Goal: Task Accomplishment & Management: Manage account settings

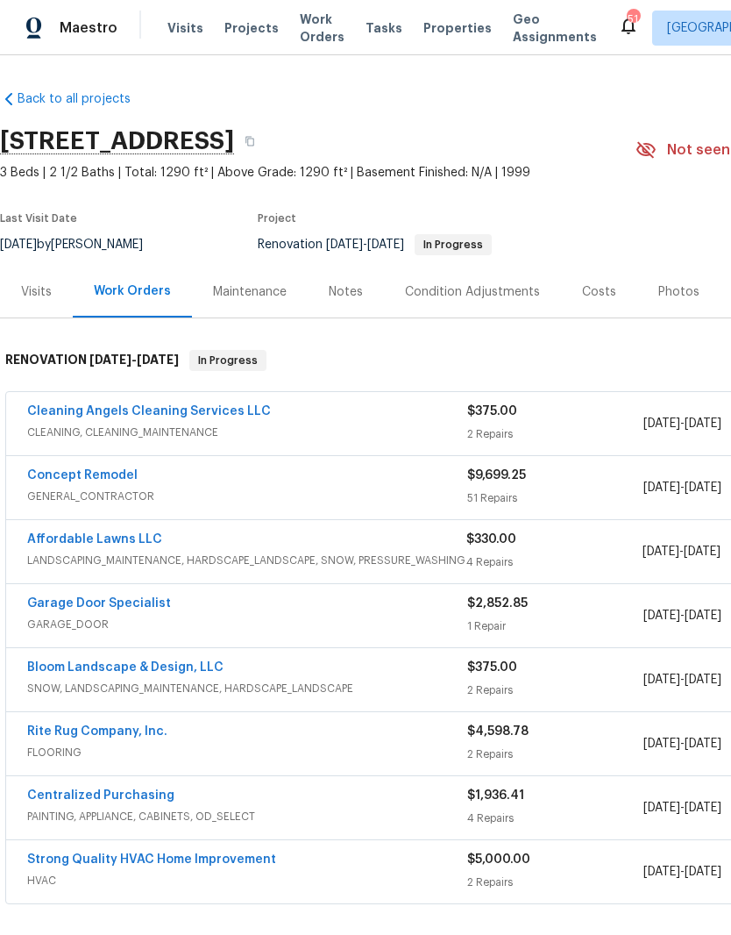
click at [110, 477] on link "Concept Remodel" at bounding box center [82, 475] width 110 height 12
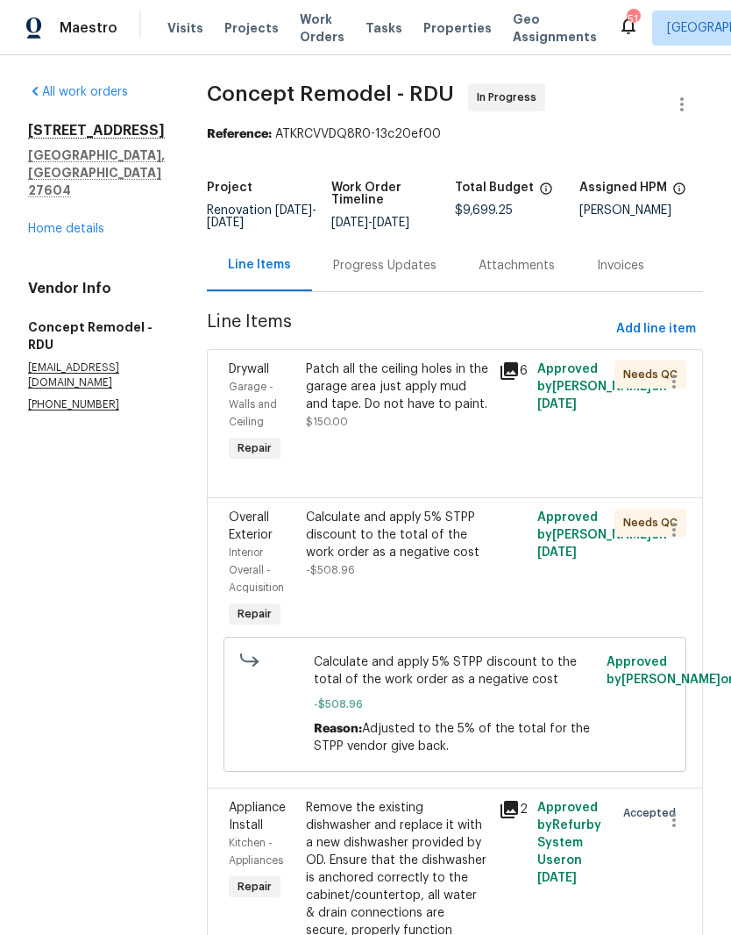
click at [64, 235] on link "Home details" at bounding box center [66, 229] width 76 height 12
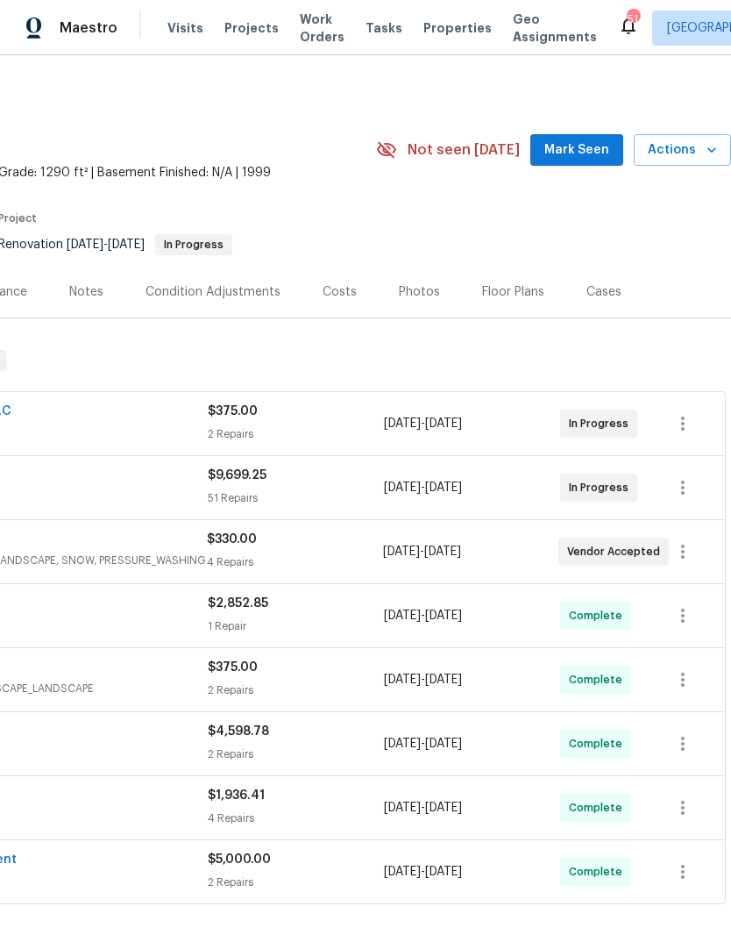
scroll to position [0, 260]
click at [680, 487] on icon "button" at bounding box center [682, 487] width 21 height 21
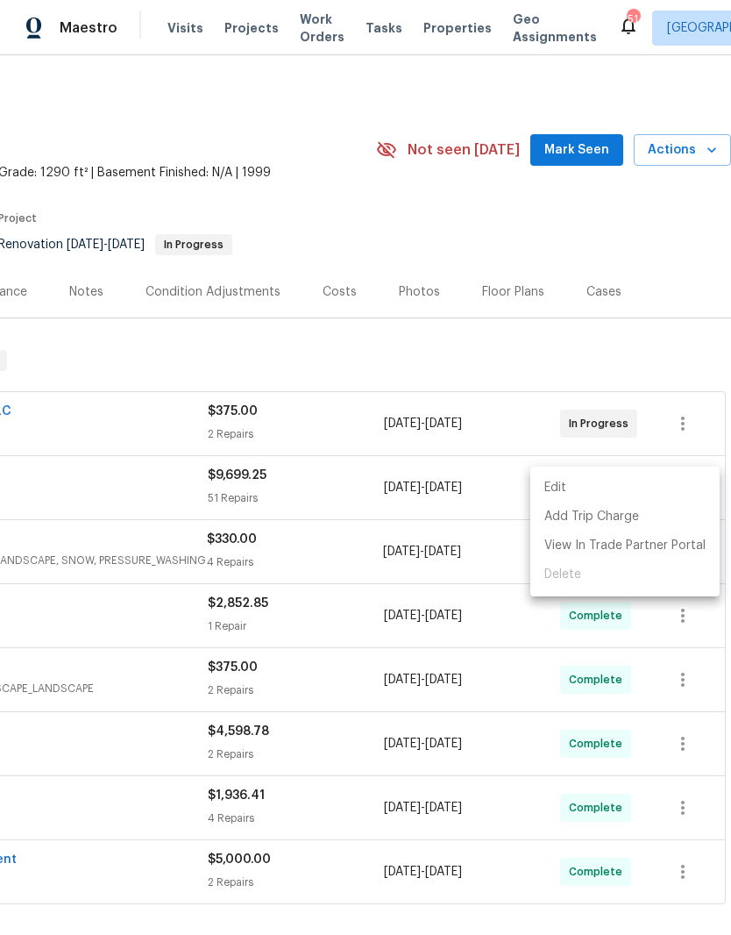
click at [617, 480] on li "Edit" at bounding box center [624, 487] width 189 height 29
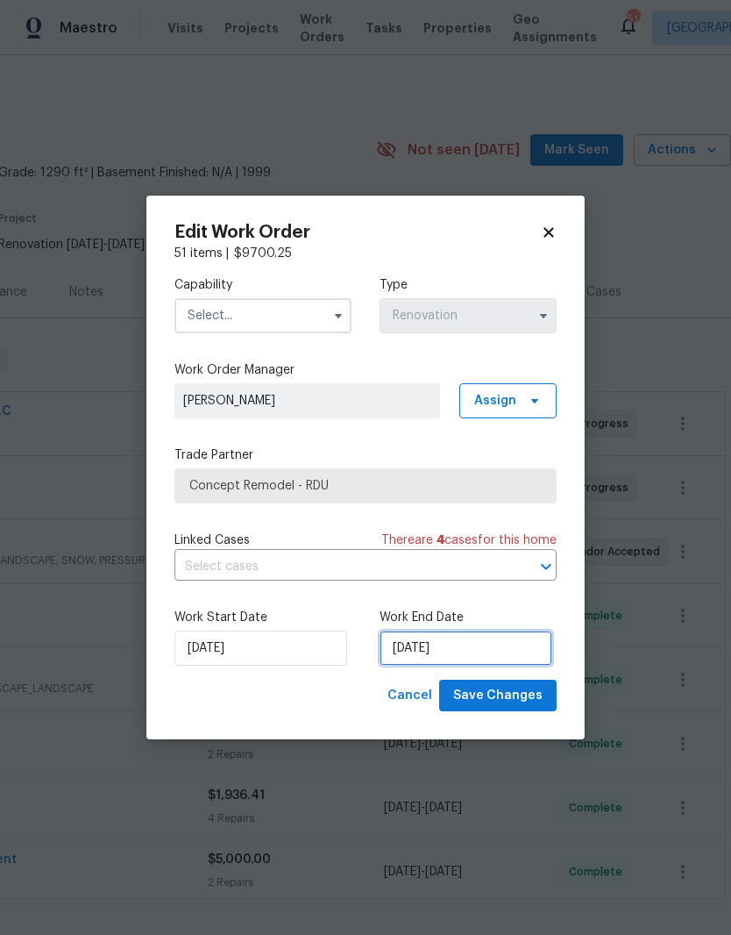
click at [443, 651] on input "9/20/2025" at bounding box center [466, 647] width 173 height 35
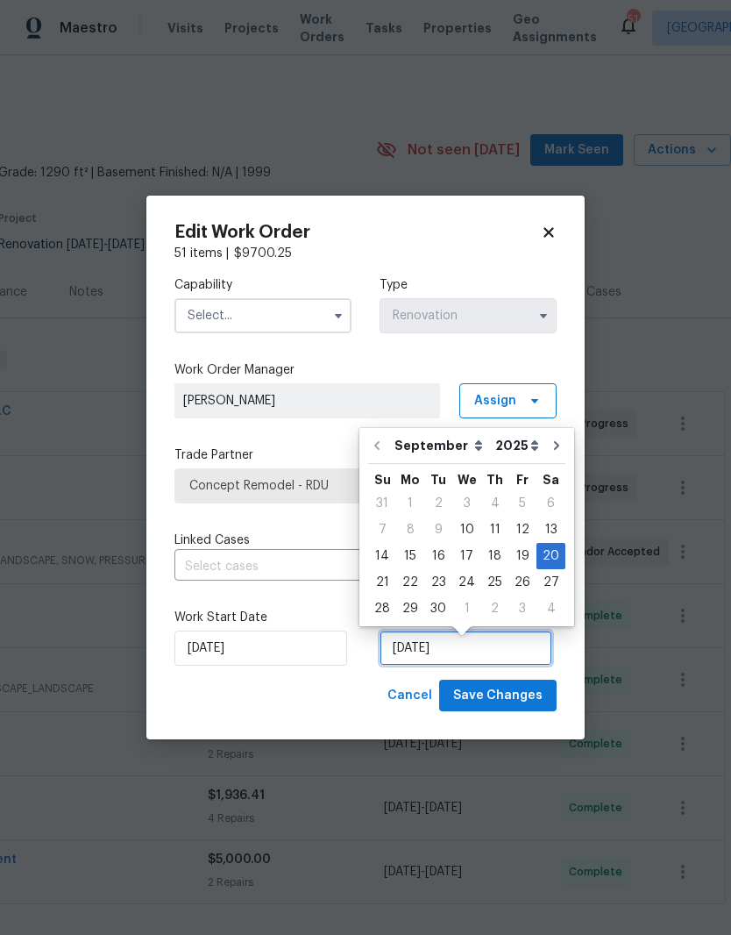
scroll to position [7, 0]
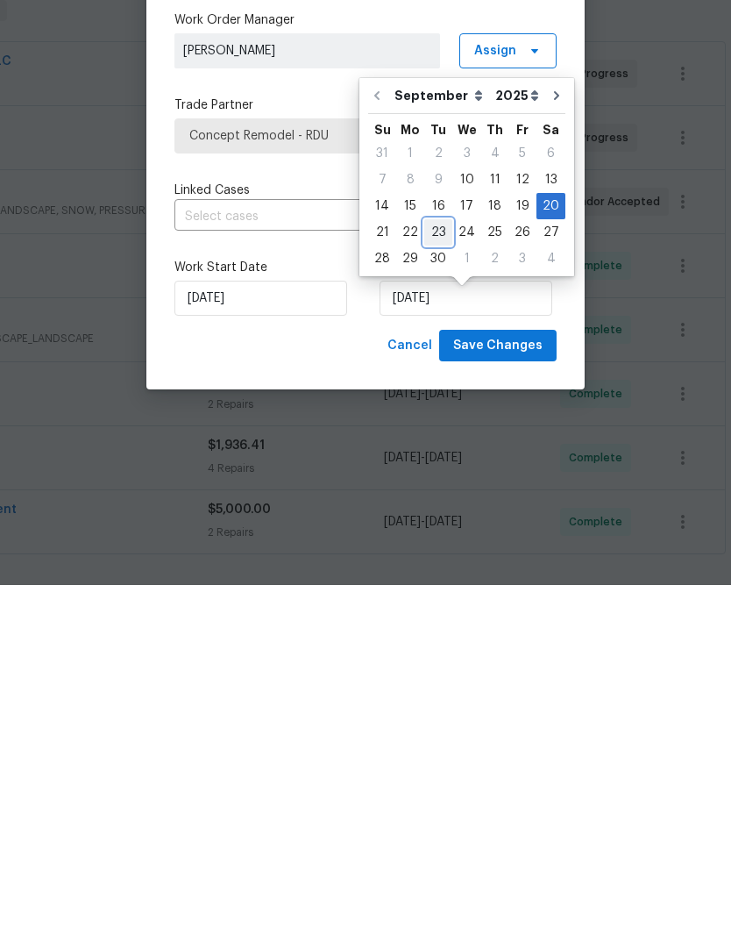
click at [435, 570] on div "23" at bounding box center [438, 582] width 28 height 25
type input "9/23/2025"
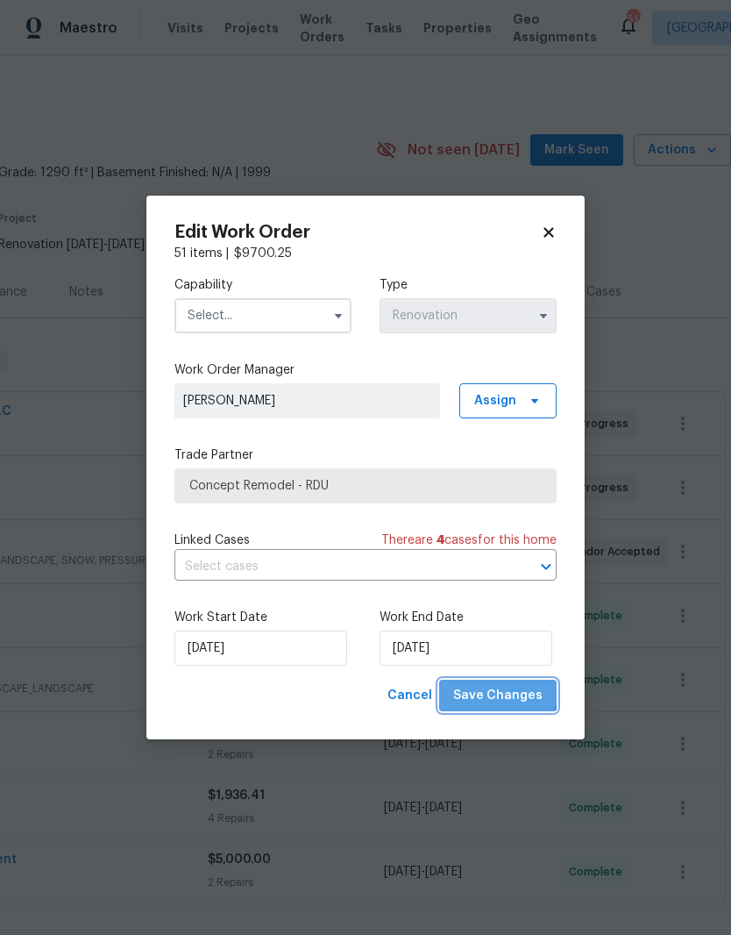
click at [503, 688] on span "Save Changes" at bounding box center [497, 696] width 89 height 22
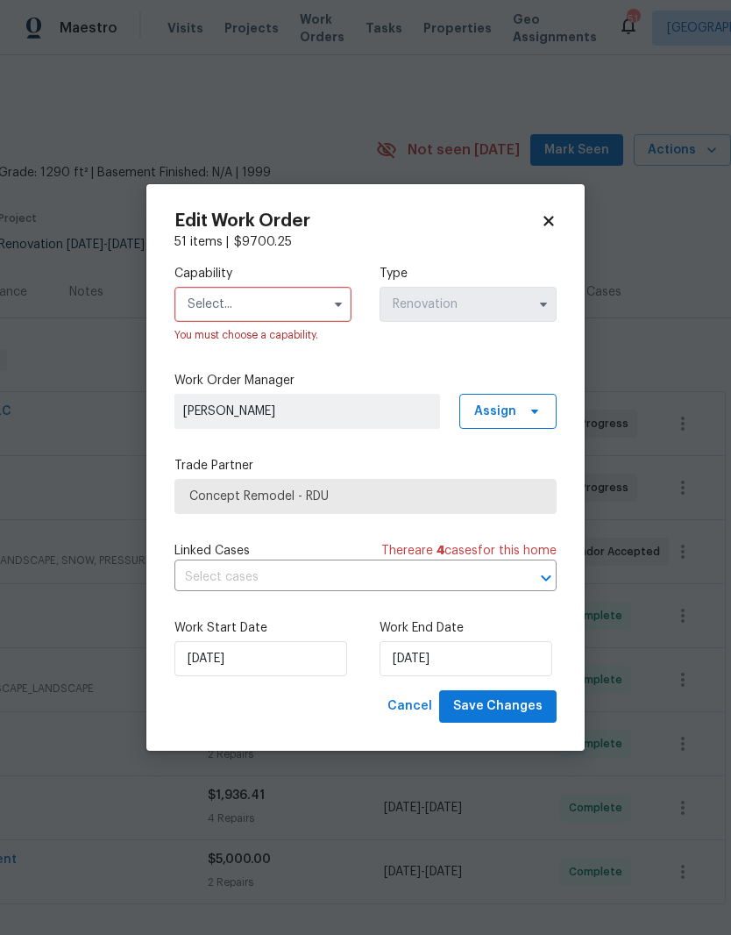
click at [288, 295] on input "text" at bounding box center [262, 304] width 177 height 35
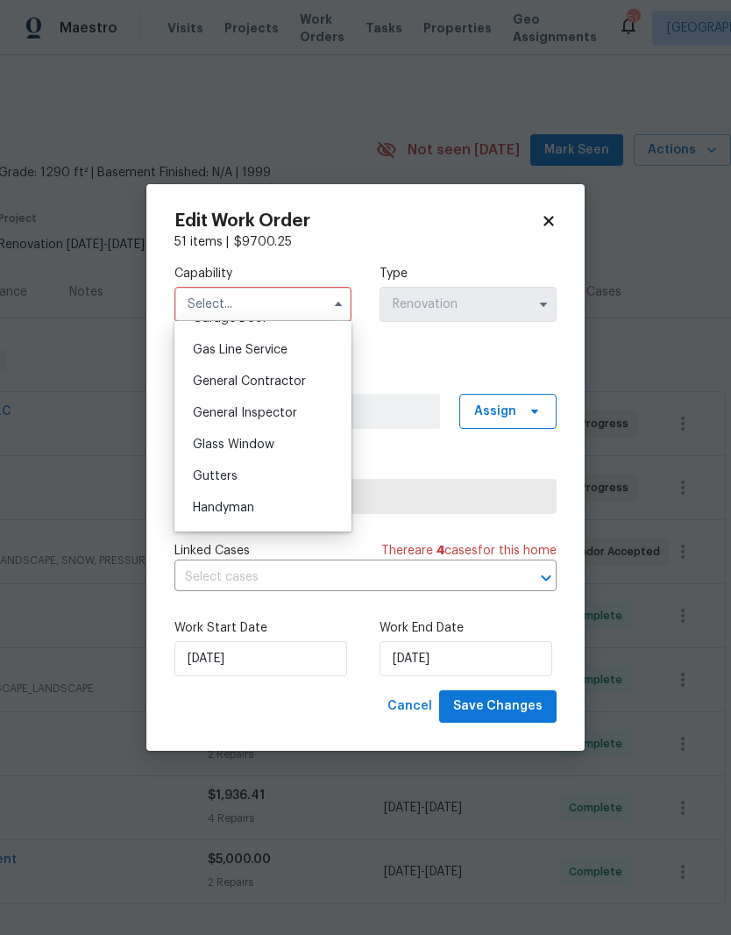
scroll to position [799, 0]
click at [290, 378] on span "General Contractor" at bounding box center [249, 380] width 113 height 12
type input "General Contractor"
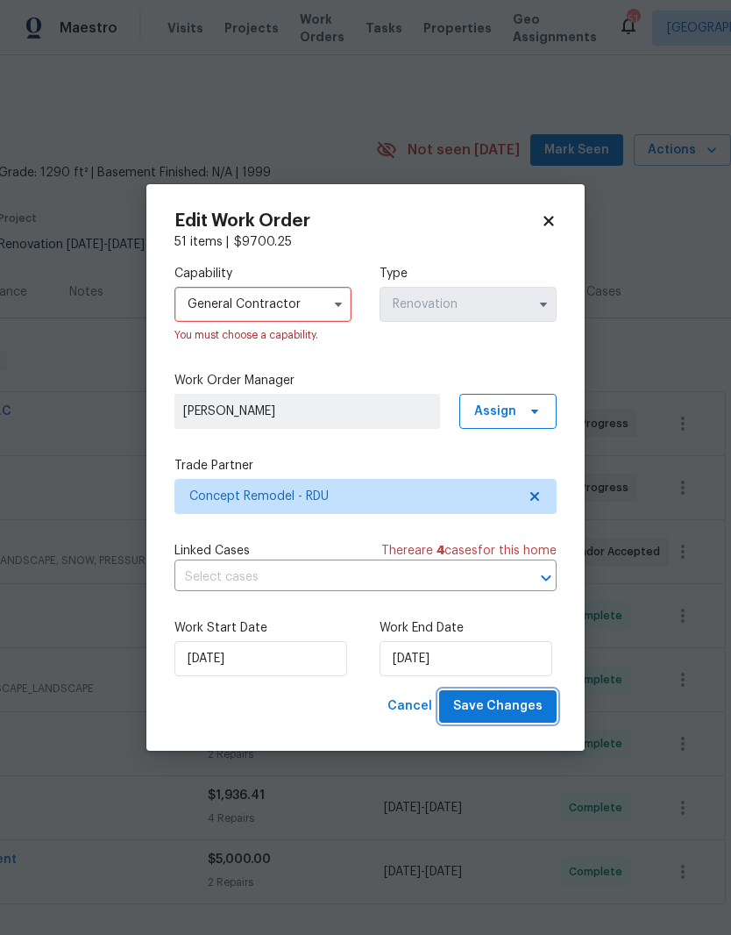
click at [516, 722] on button "Save Changes" at bounding box center [497, 706] width 117 height 32
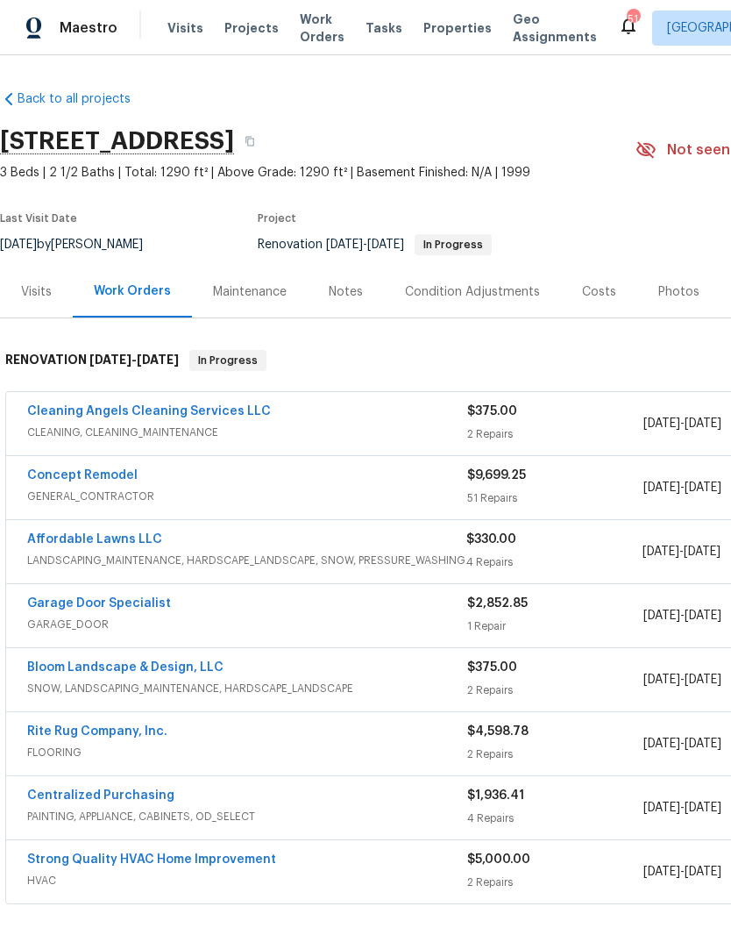
scroll to position [-1, -3]
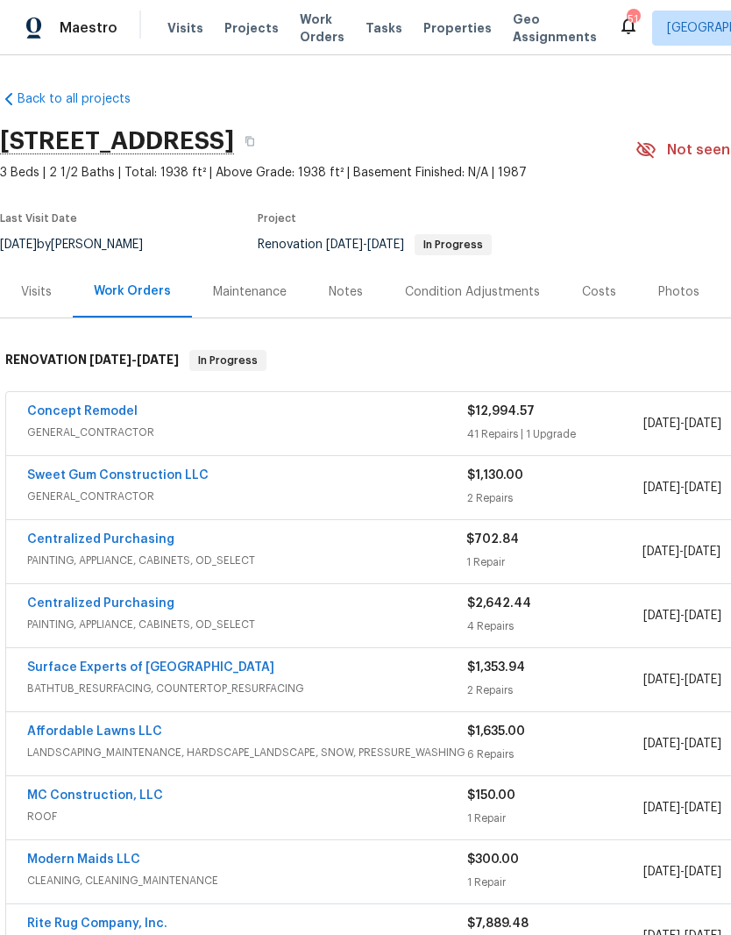
click at [670, 301] on div "Photos" at bounding box center [678, 292] width 83 height 52
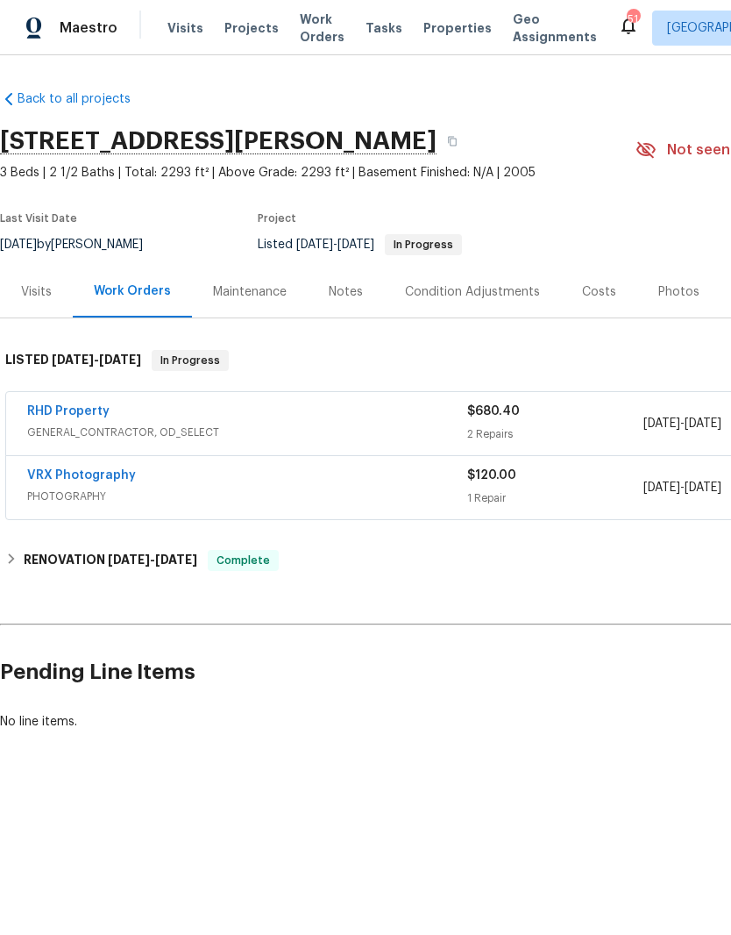
scroll to position [0, -1]
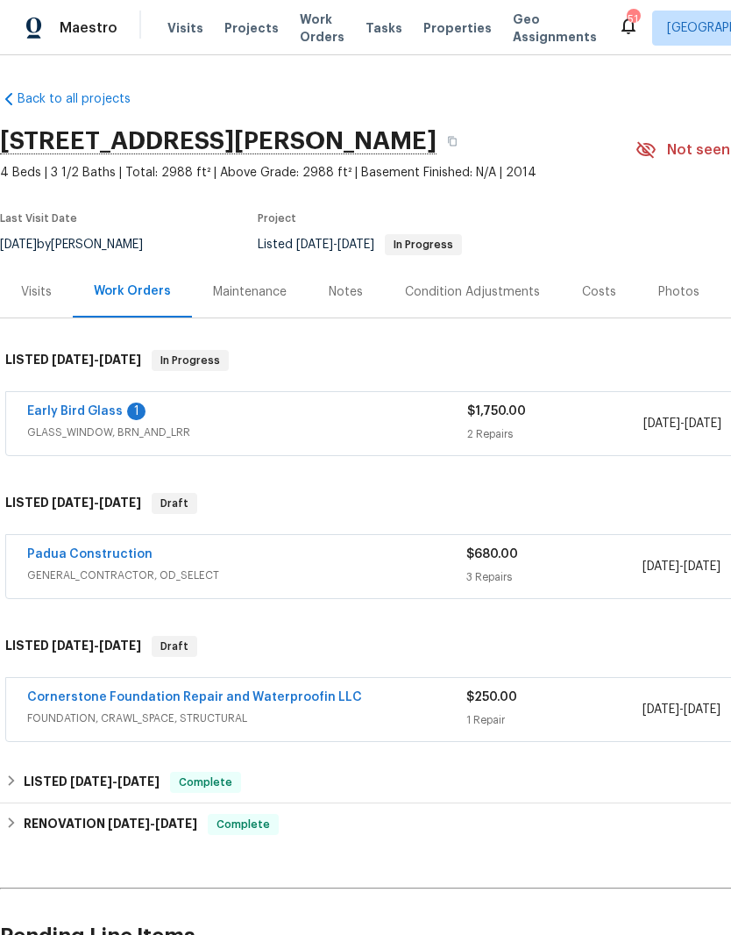
scroll to position [0, -1]
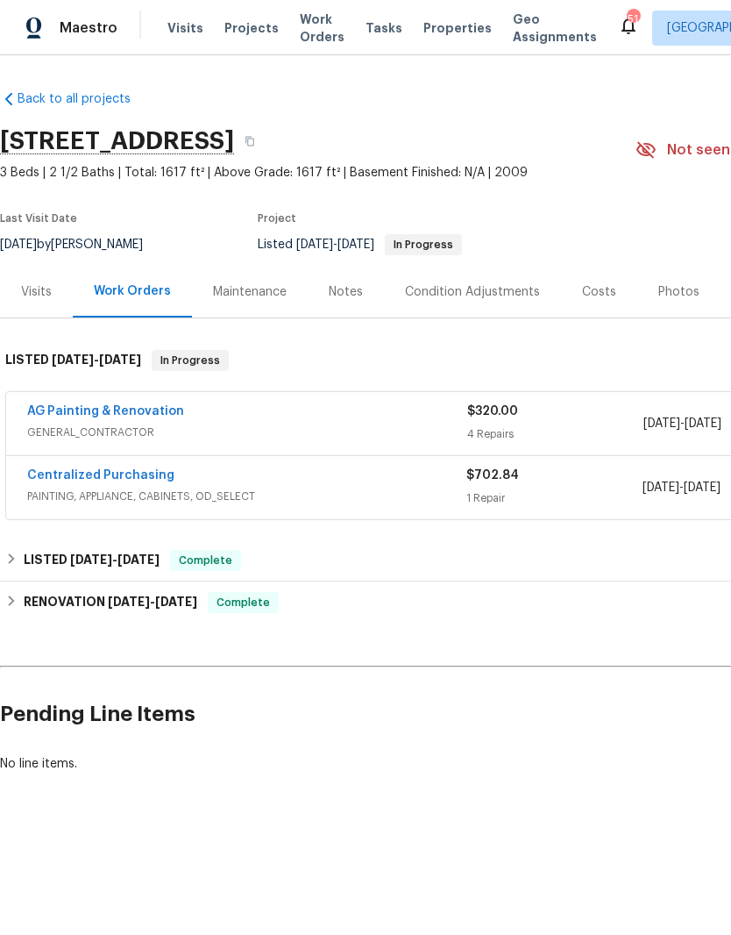
click at [148, 415] on link "AG Painting & Renovation" at bounding box center [105, 411] width 157 height 12
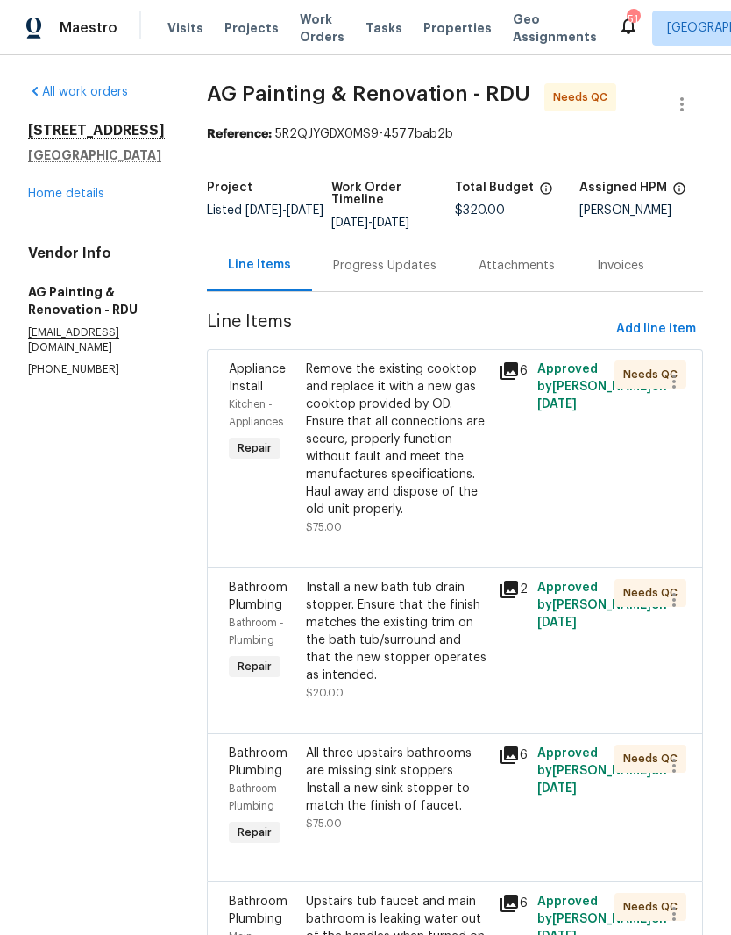
click at [440, 452] on div "Remove the existing cooktop and replace it with a new gas cooktop provided by O…" at bounding box center [397, 439] width 182 height 158
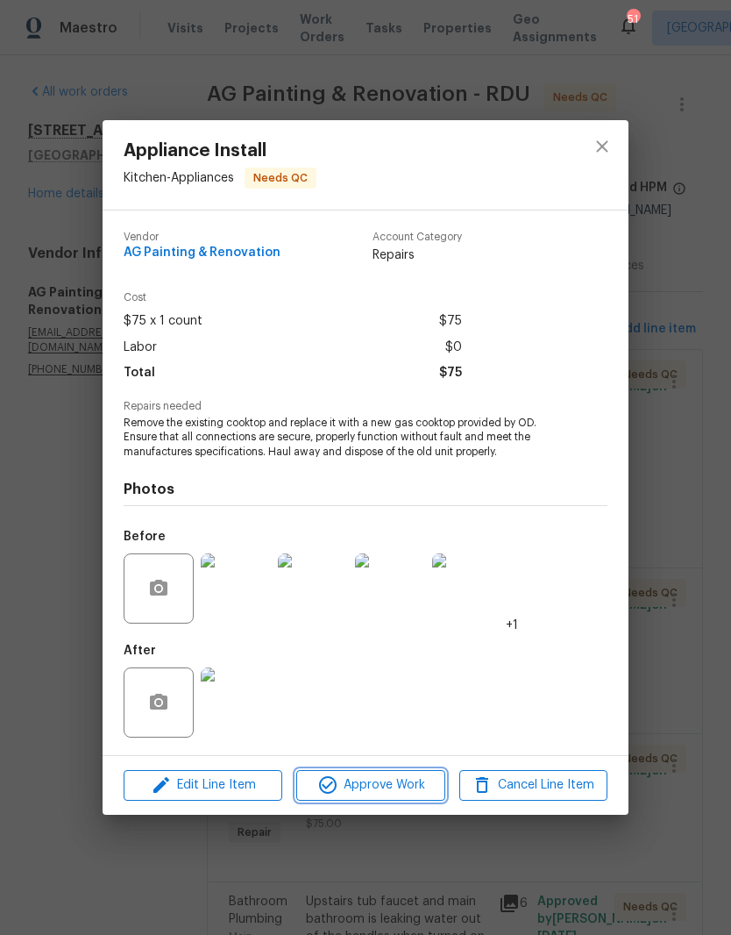
click at [367, 782] on span "Approve Work" at bounding box center [371, 785] width 138 height 22
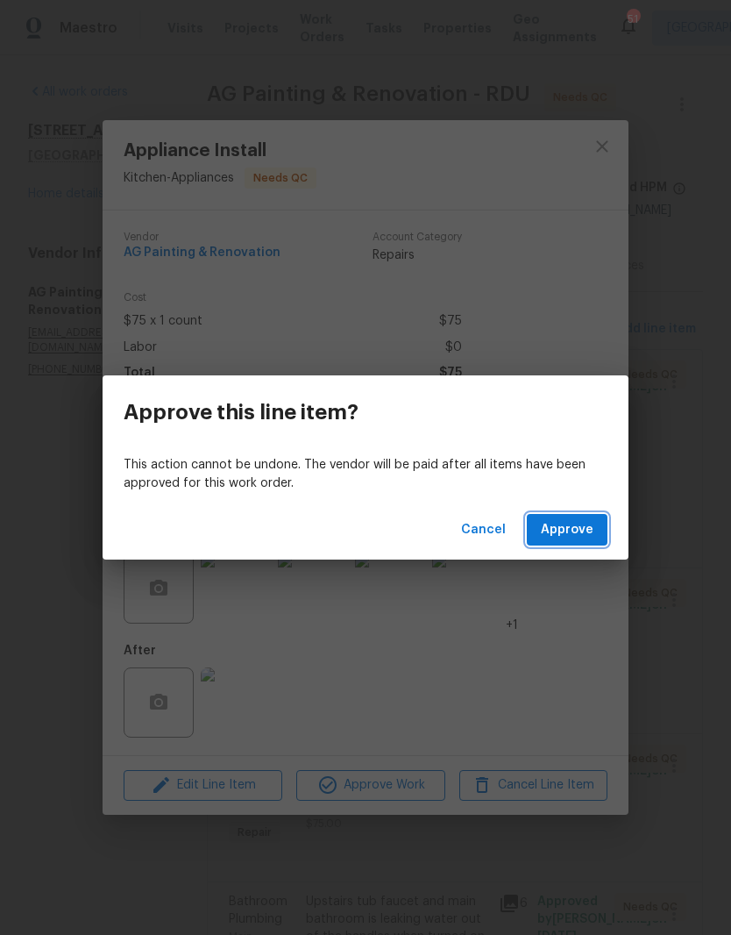
click at [569, 523] on span "Approve" at bounding box center [567, 530] width 53 height 22
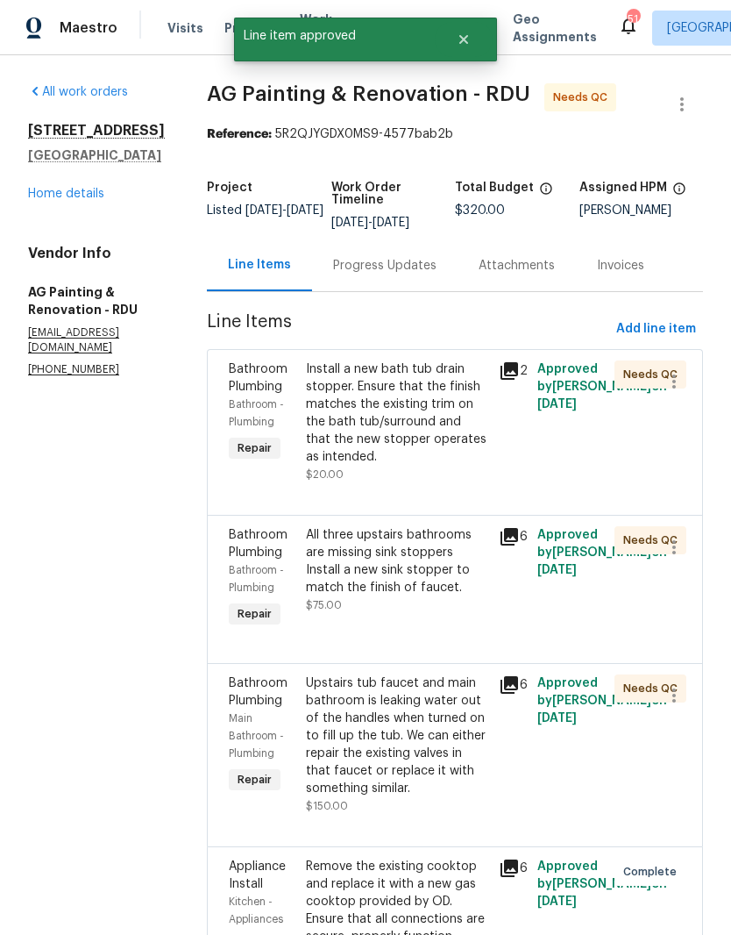
click at [469, 452] on div "Install a new bath tub drain stopper. Ensure that the finish matches the existi…" at bounding box center [397, 412] width 182 height 105
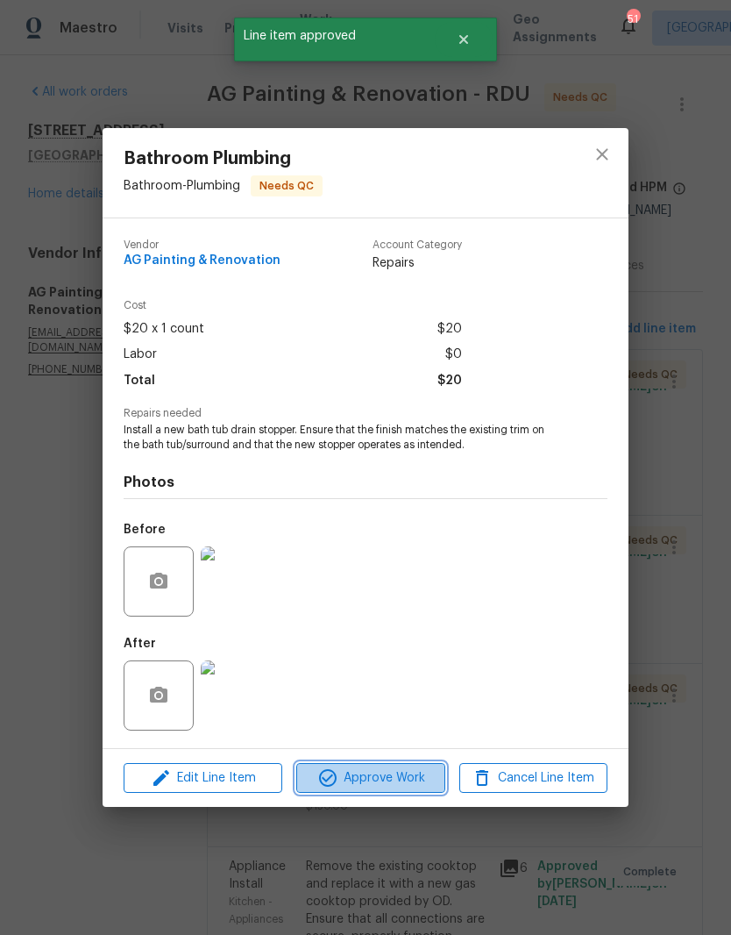
click at [374, 773] on span "Approve Work" at bounding box center [371, 778] width 138 height 22
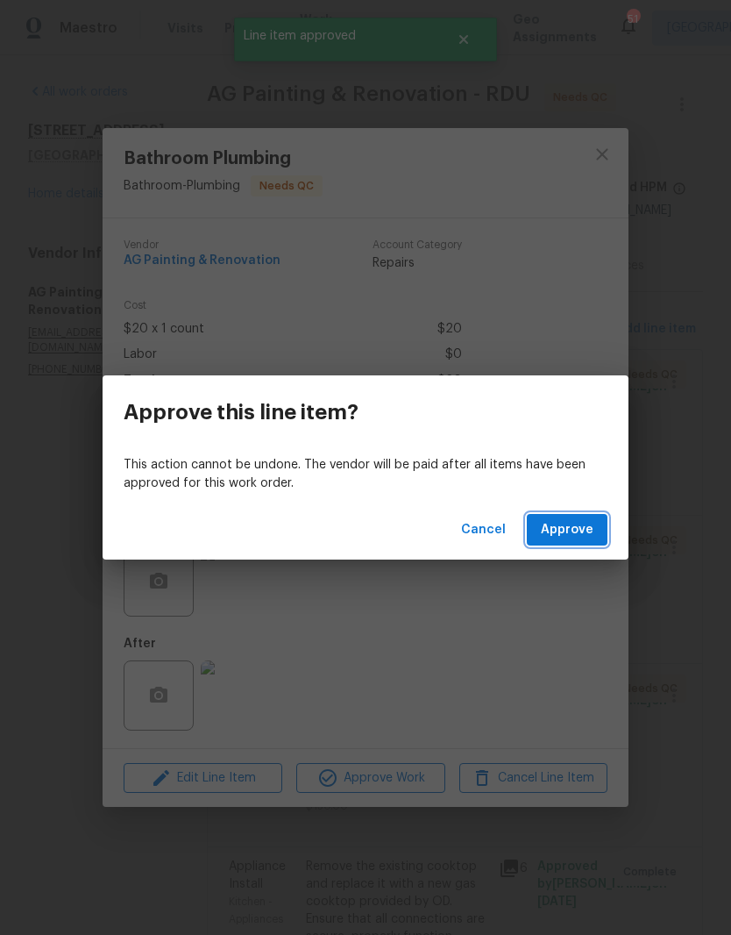
click at [563, 527] on span "Approve" at bounding box center [567, 530] width 53 height 22
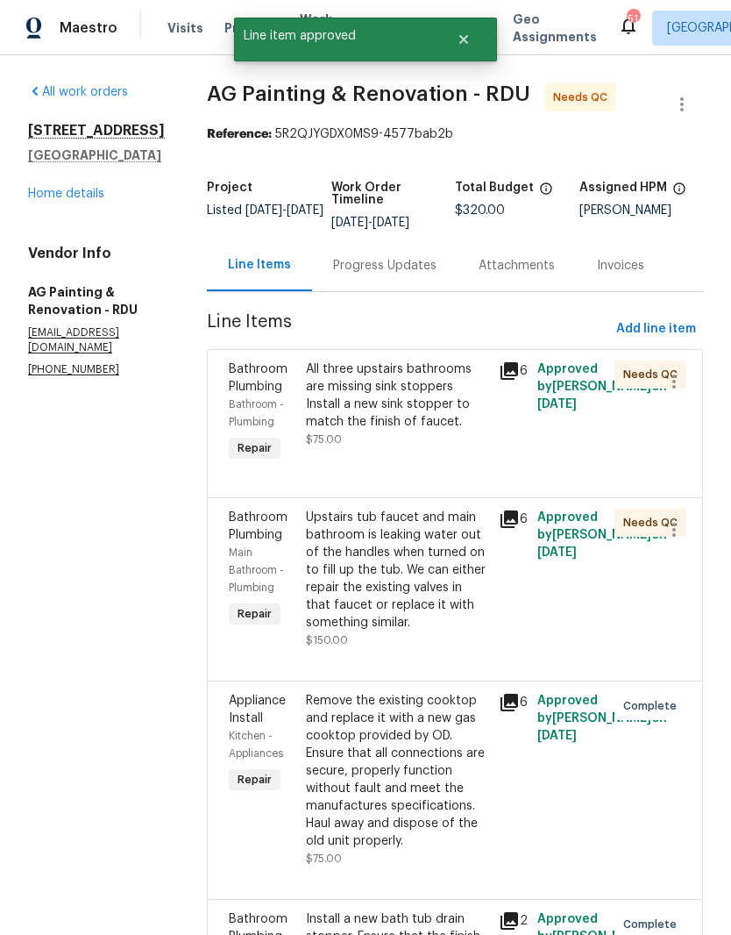
click at [430, 430] on div "All three upstairs bathrooms are missing sink stoppers Install a new sink stopp…" at bounding box center [397, 395] width 182 height 70
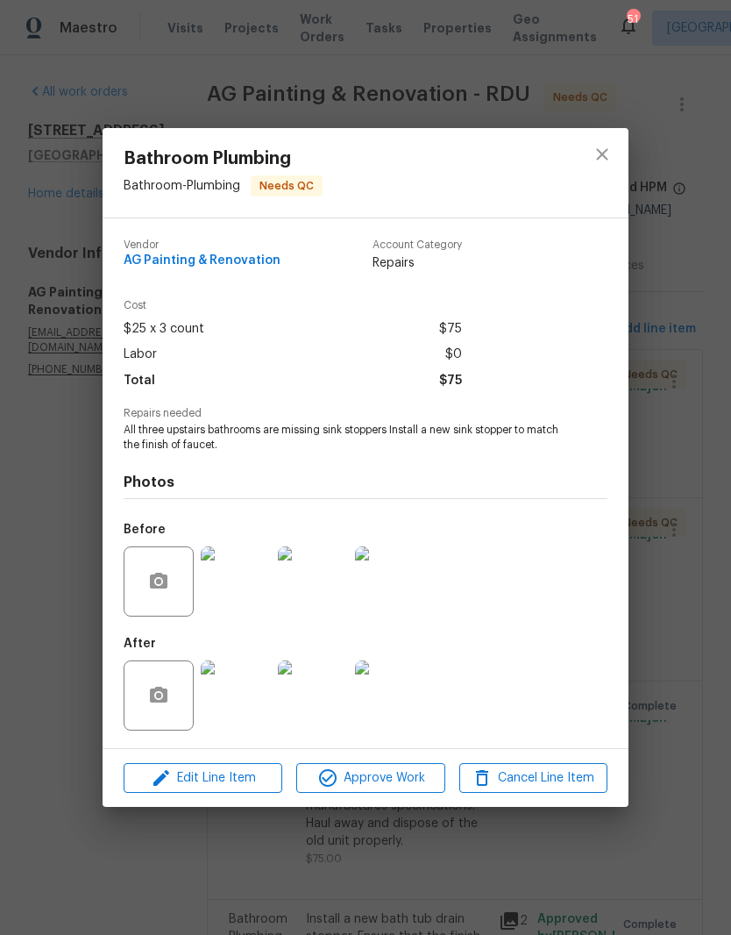
click at [250, 698] on img at bounding box center [236, 695] width 70 height 70
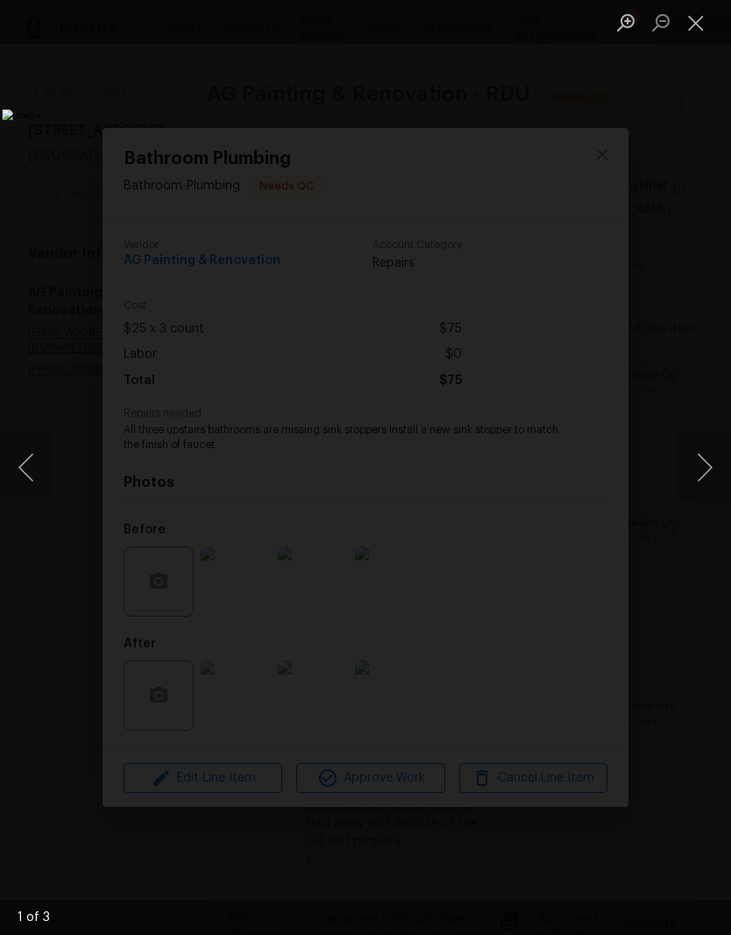
click at [708, 477] on button "Next image" at bounding box center [705, 467] width 53 height 70
click at [701, 476] on button "Next image" at bounding box center [705, 467] width 53 height 70
click at [706, 471] on button "Next image" at bounding box center [705, 467] width 53 height 70
click at [700, 33] on button "Close lightbox" at bounding box center [696, 22] width 35 height 31
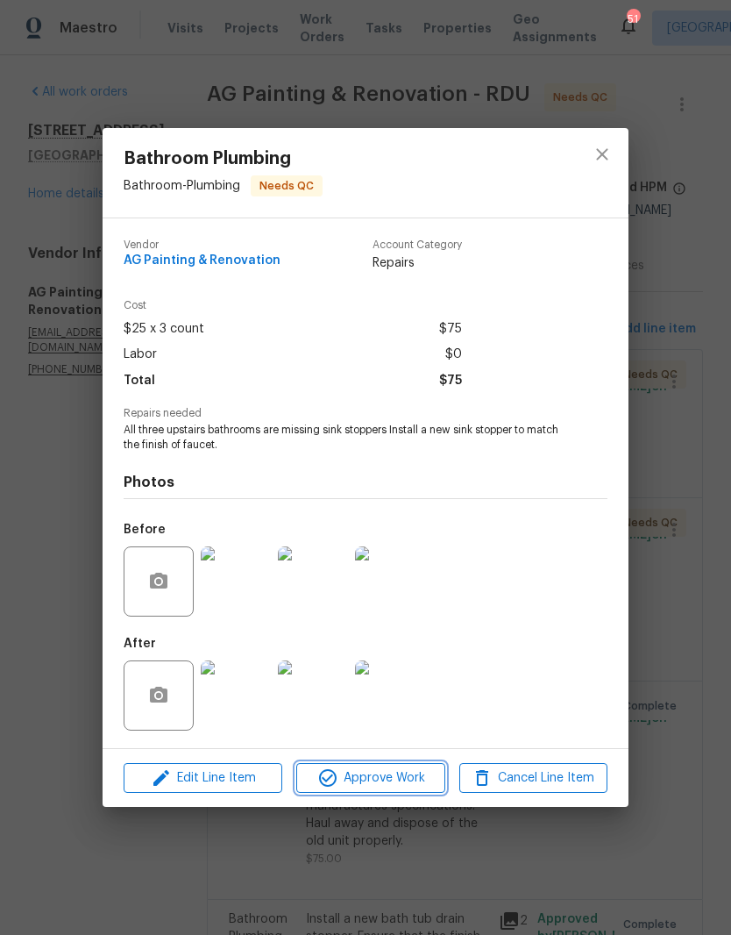
click at [357, 781] on span "Approve Work" at bounding box center [371, 778] width 138 height 22
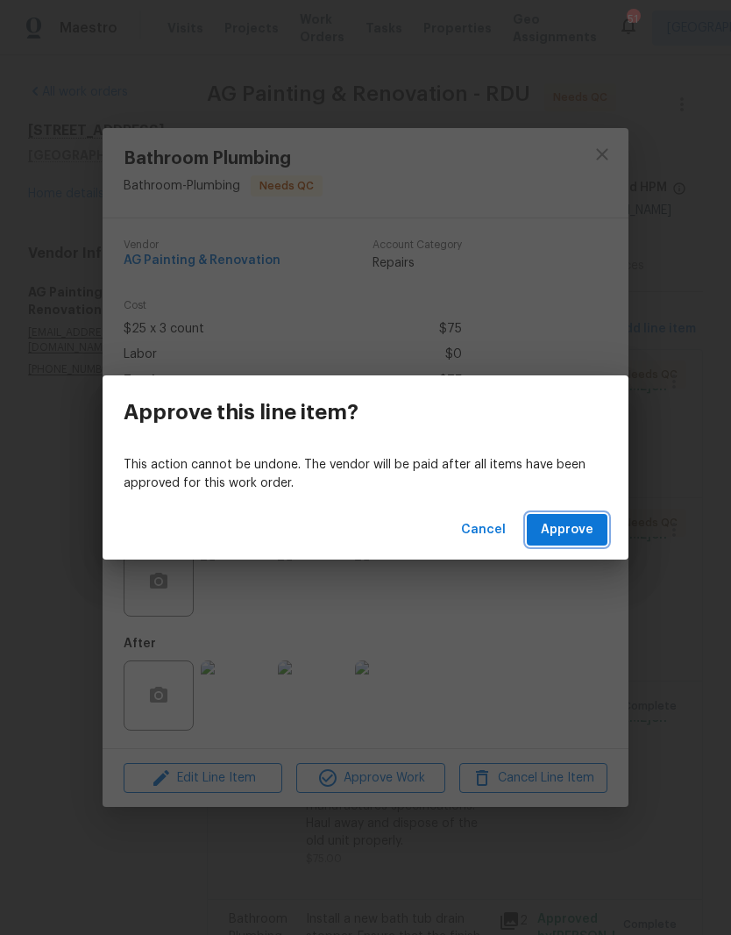
click at [570, 530] on span "Approve" at bounding box center [567, 530] width 53 height 22
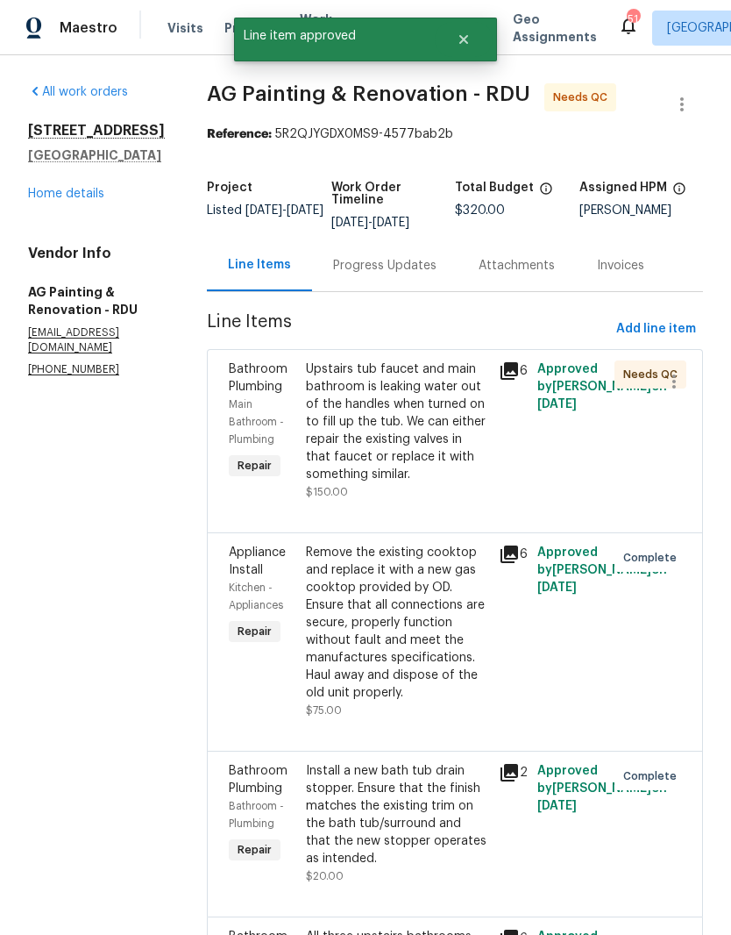
click at [447, 446] on div "Upstairs tub faucet and main bathroom is leaking water out of the handles when …" at bounding box center [397, 421] width 182 height 123
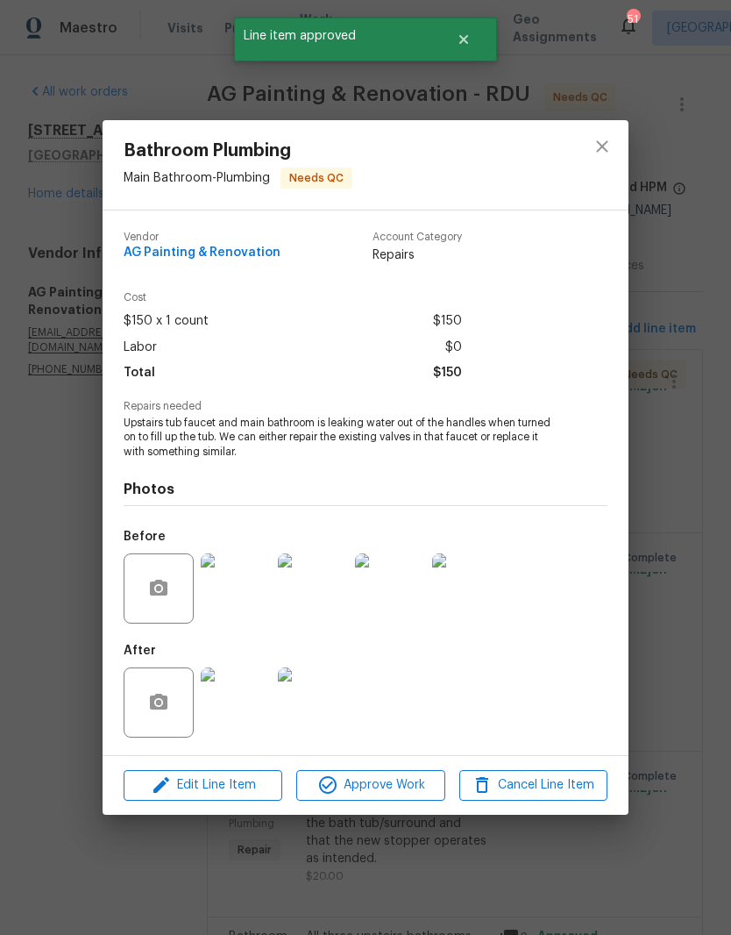
click at [245, 709] on img at bounding box center [236, 702] width 70 height 70
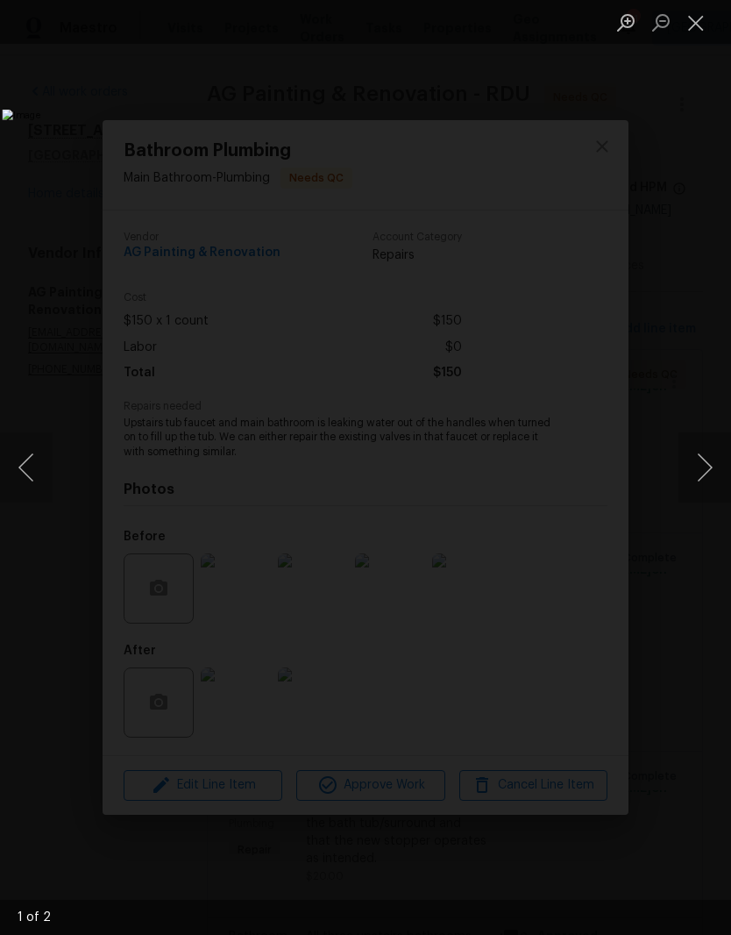
click at [706, 461] on button "Next image" at bounding box center [705, 467] width 53 height 70
click at [708, 468] on button "Next image" at bounding box center [705, 467] width 53 height 70
click at [703, 21] on button "Close lightbox" at bounding box center [696, 22] width 35 height 31
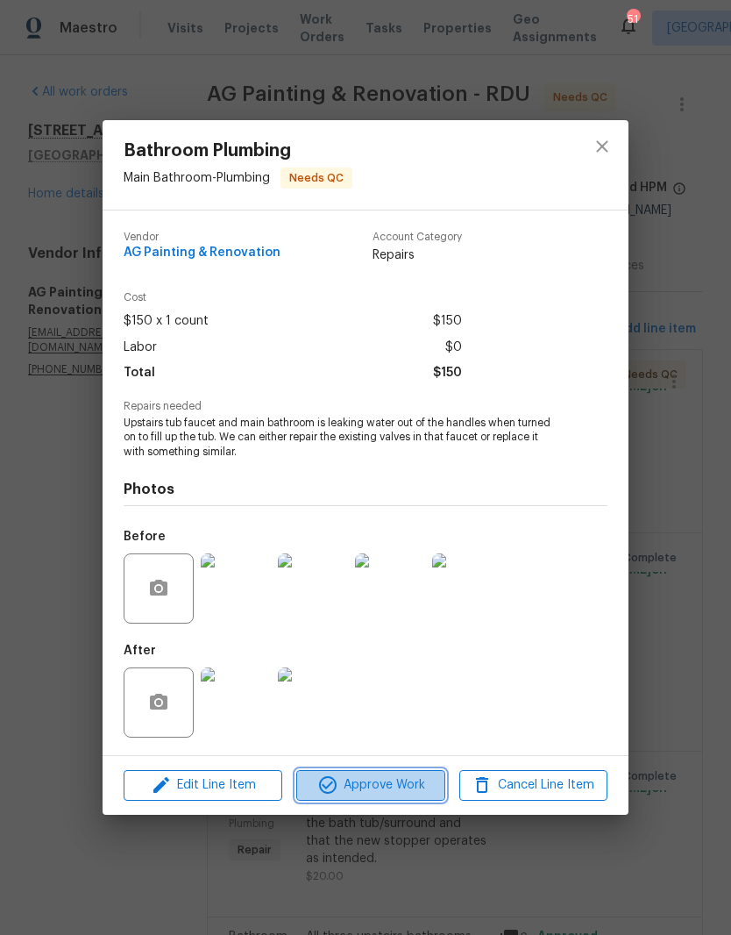
click at [351, 783] on span "Approve Work" at bounding box center [371, 785] width 138 height 22
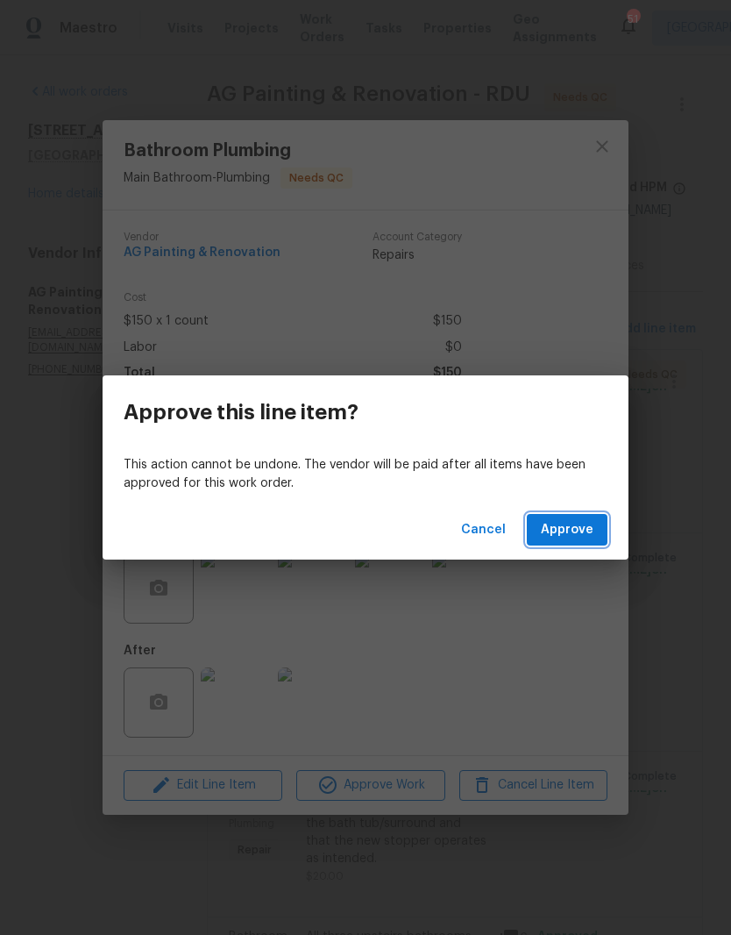
click at [566, 529] on span "Approve" at bounding box center [567, 530] width 53 height 22
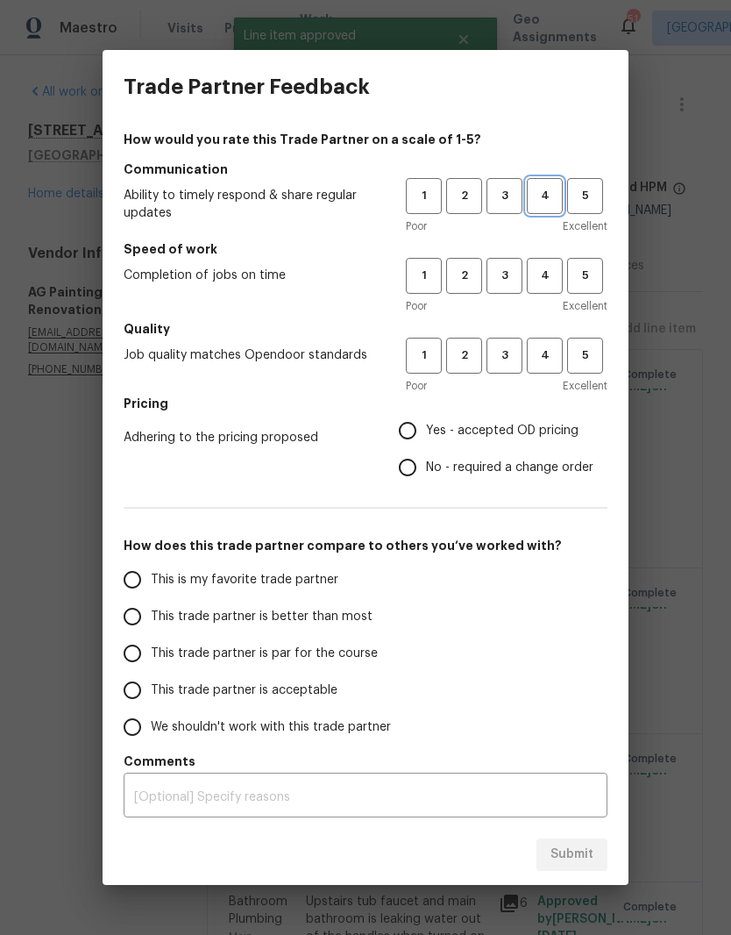
click at [527, 206] on button "4" at bounding box center [545, 196] width 36 height 36
click at [502, 189] on span "3" at bounding box center [504, 196] width 32 height 20
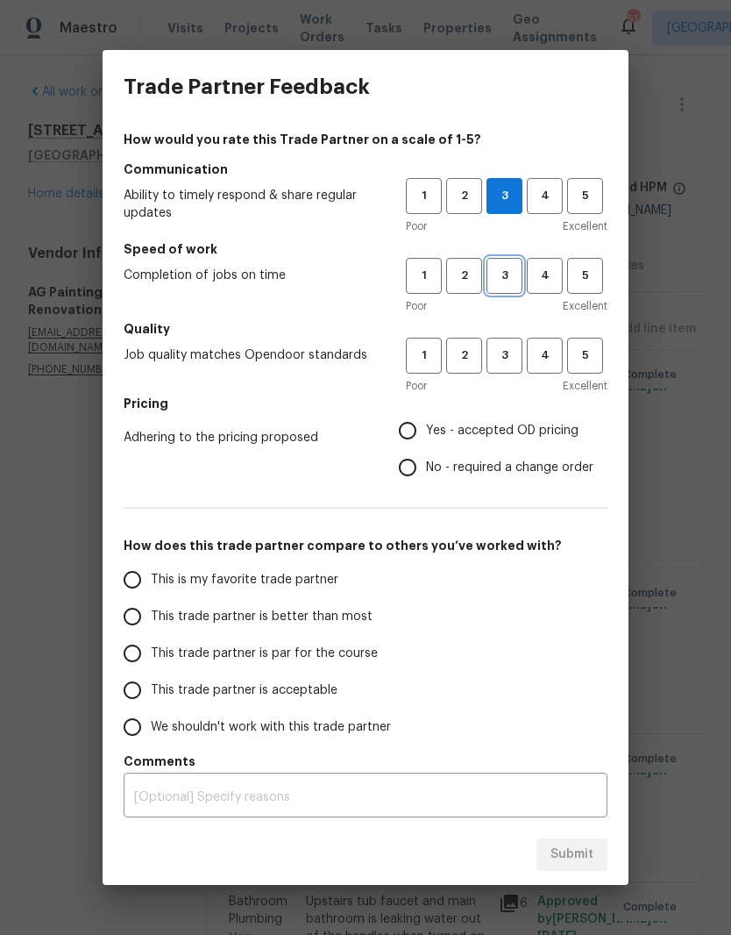
click at [516, 279] on span "3" at bounding box center [504, 276] width 32 height 20
click at [551, 355] on span "4" at bounding box center [545, 355] width 32 height 20
click at [423, 439] on input "Yes - accepted OD pricing" at bounding box center [407, 430] width 37 height 37
radio input "true"
click at [242, 654] on span "This trade partner is par for the course" at bounding box center [264, 653] width 227 height 18
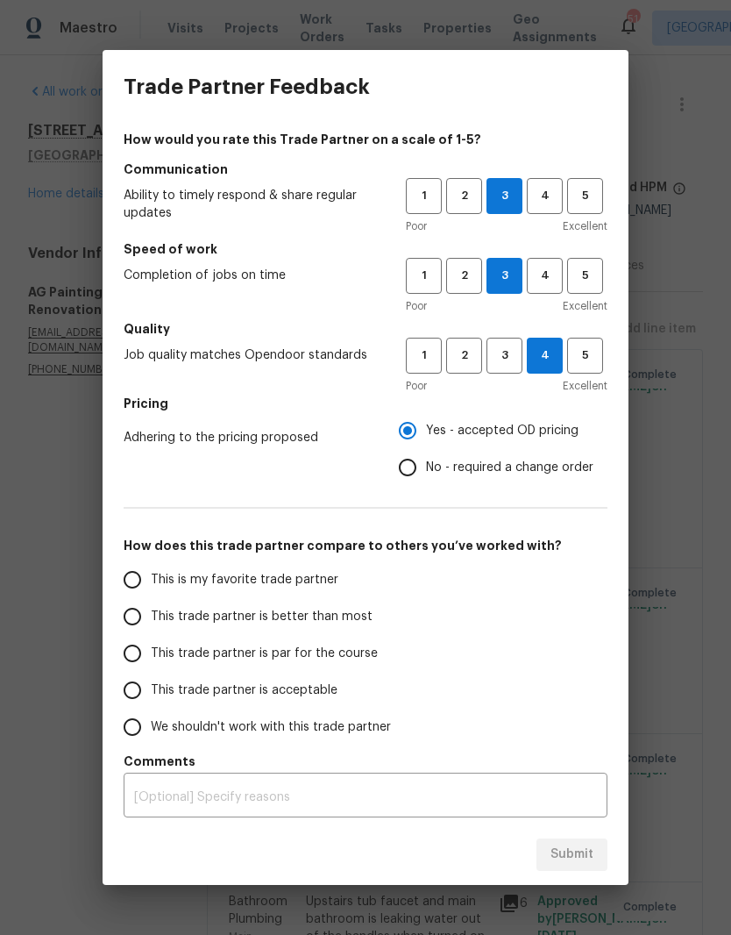
click at [151, 654] on input "This trade partner is par for the course" at bounding box center [132, 653] width 37 height 37
click at [585, 854] on span "Submit" at bounding box center [572, 854] width 43 height 22
radio input "true"
radio input "false"
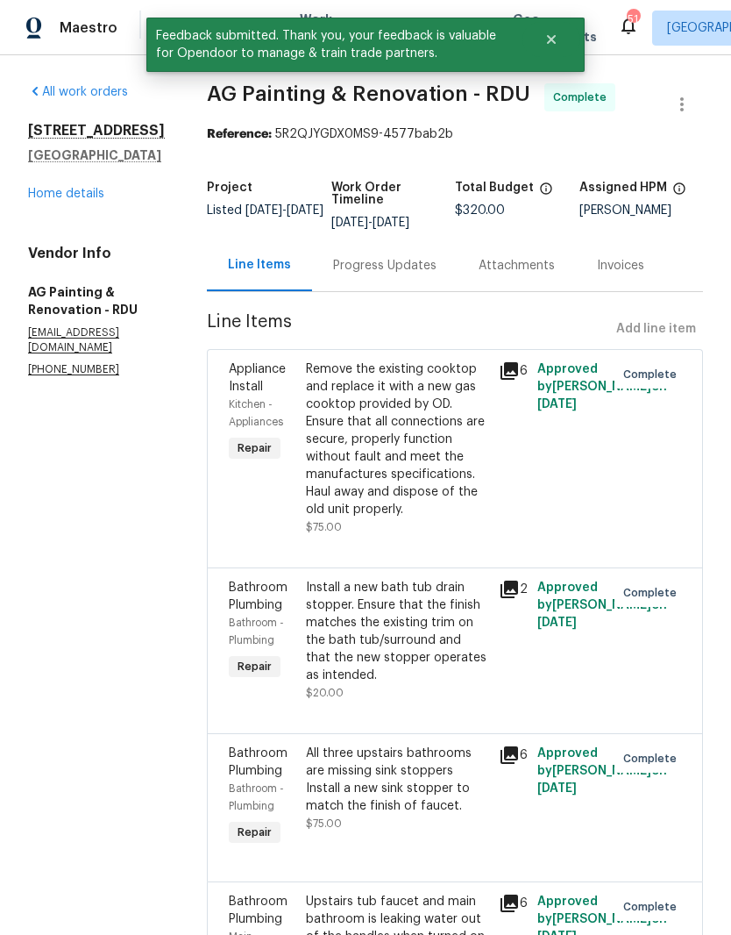
click at [73, 200] on link "Home details" at bounding box center [66, 194] width 76 height 12
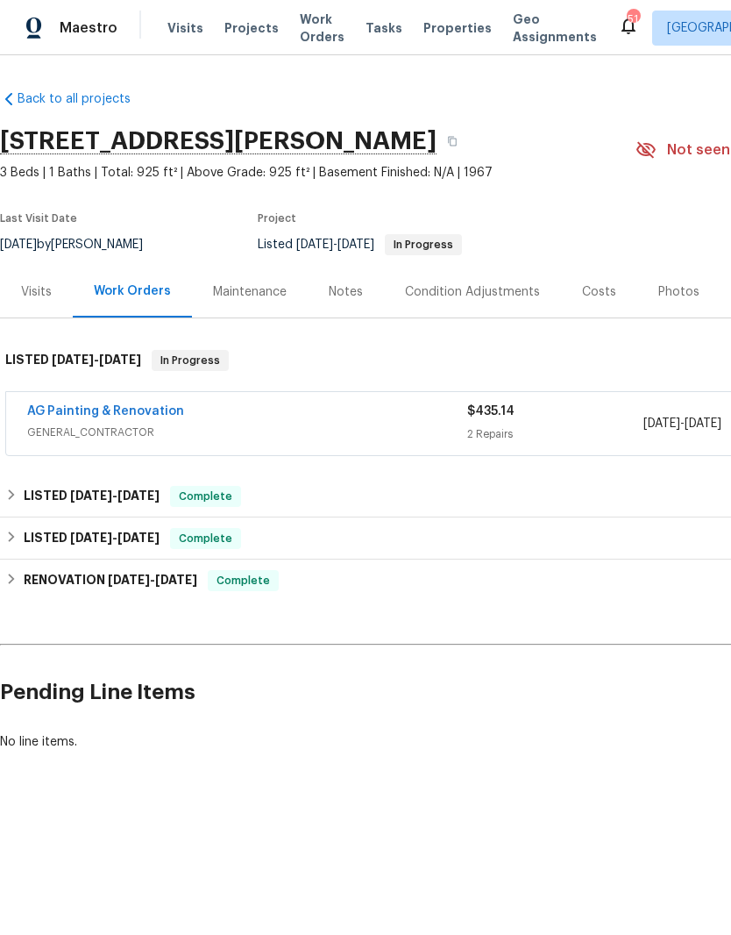
click at [159, 406] on link "AG Painting & Renovation" at bounding box center [105, 411] width 157 height 12
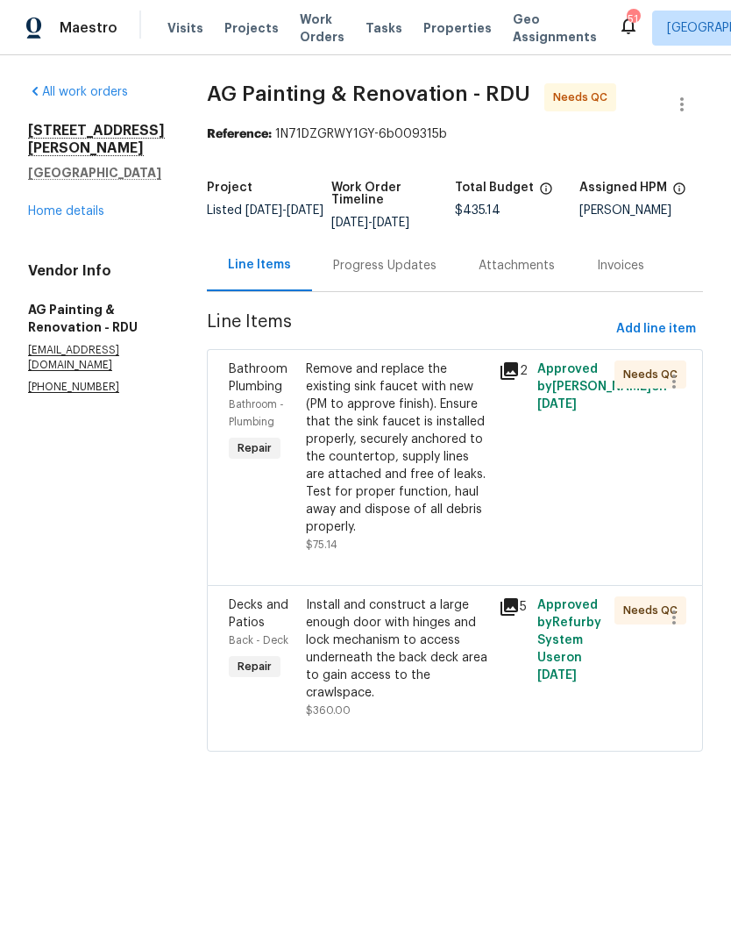
click at [426, 469] on div "Remove and replace the existing sink faucet with new (PM to approve finish). En…" at bounding box center [397, 447] width 182 height 175
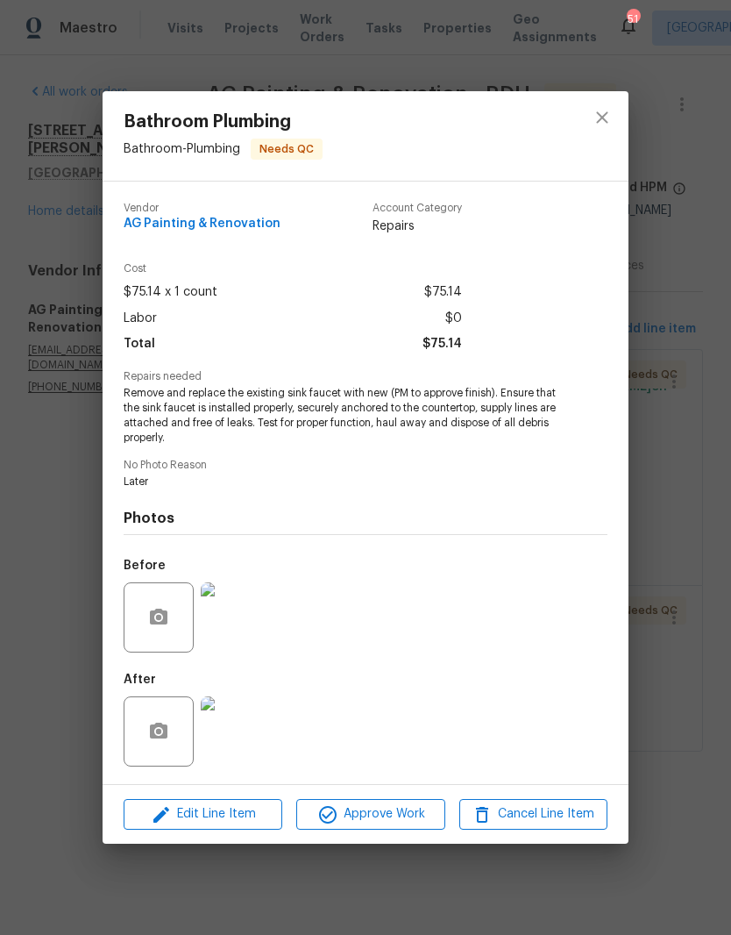
click at [237, 721] on img at bounding box center [236, 731] width 70 height 70
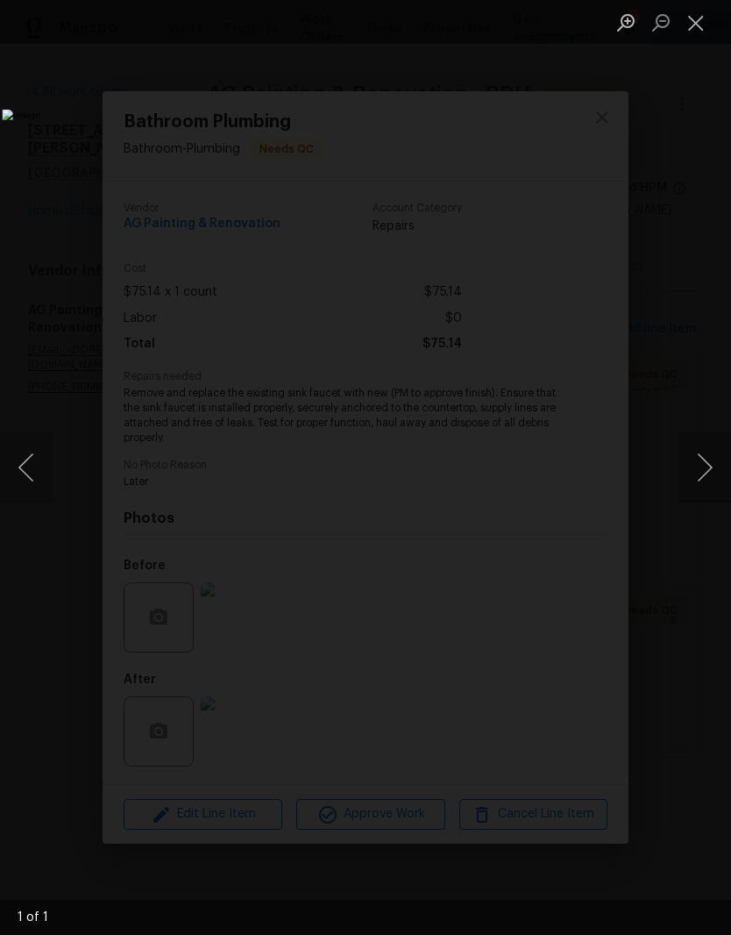
click at [696, 29] on button "Close lightbox" at bounding box center [696, 22] width 35 height 31
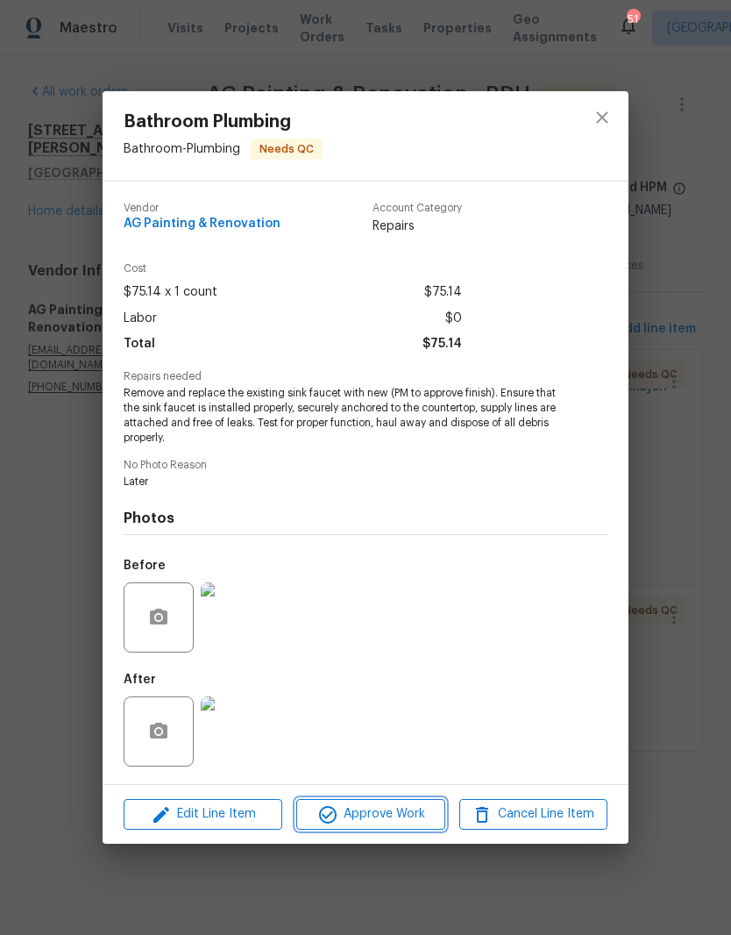
click at [393, 821] on span "Approve Work" at bounding box center [371, 814] width 138 height 22
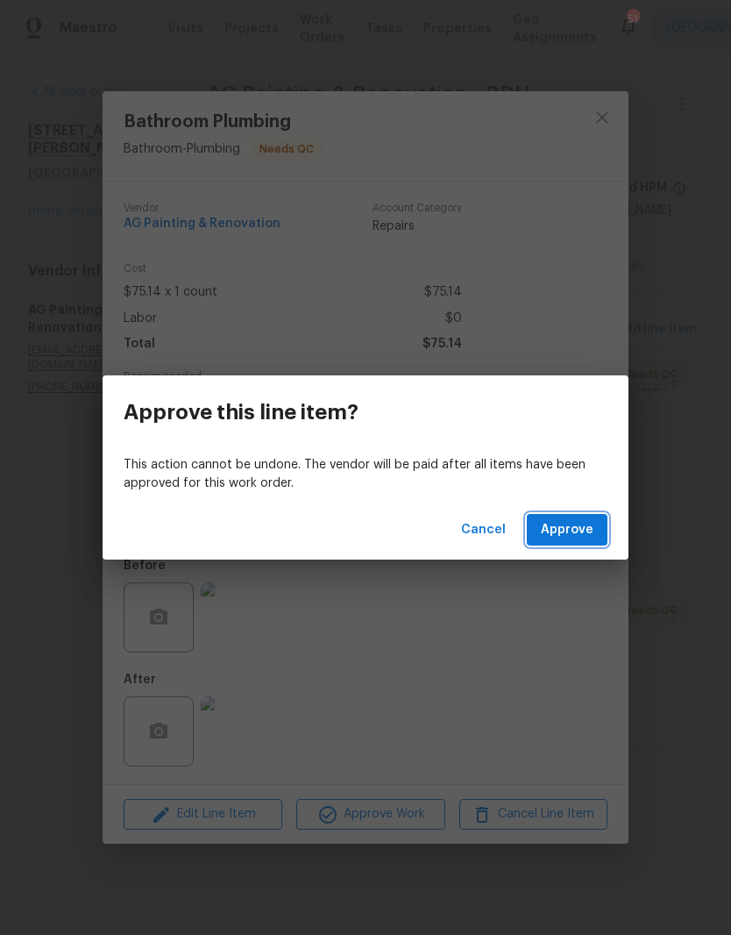
click at [575, 532] on span "Approve" at bounding box center [567, 530] width 53 height 22
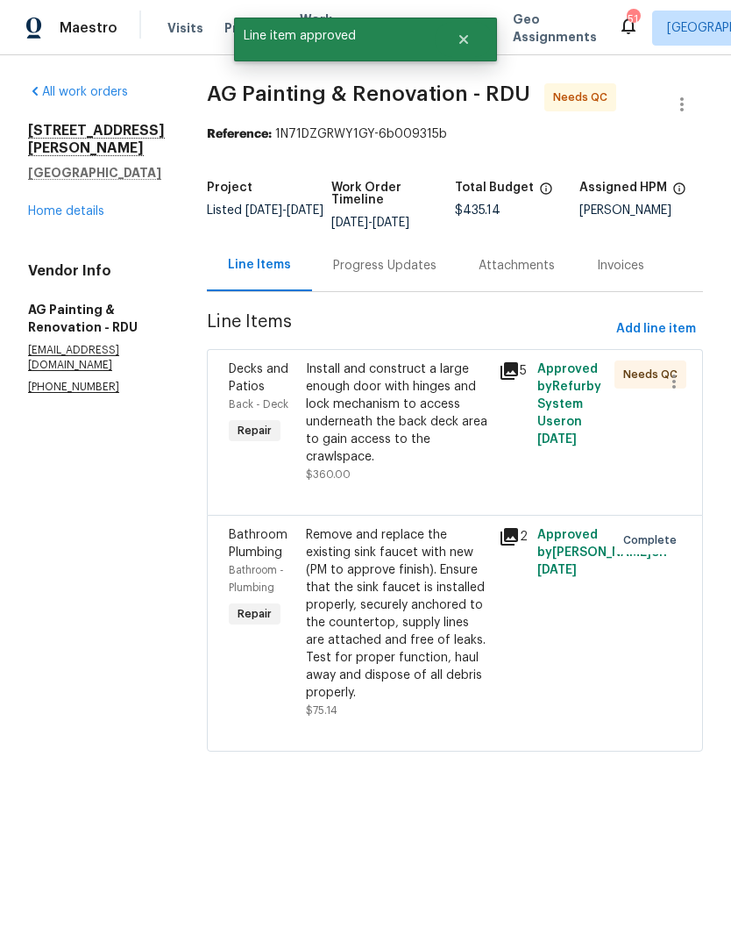
click at [438, 458] on div "Install and construct a large enough door with hinges and lock mechanism to acc…" at bounding box center [397, 412] width 182 height 105
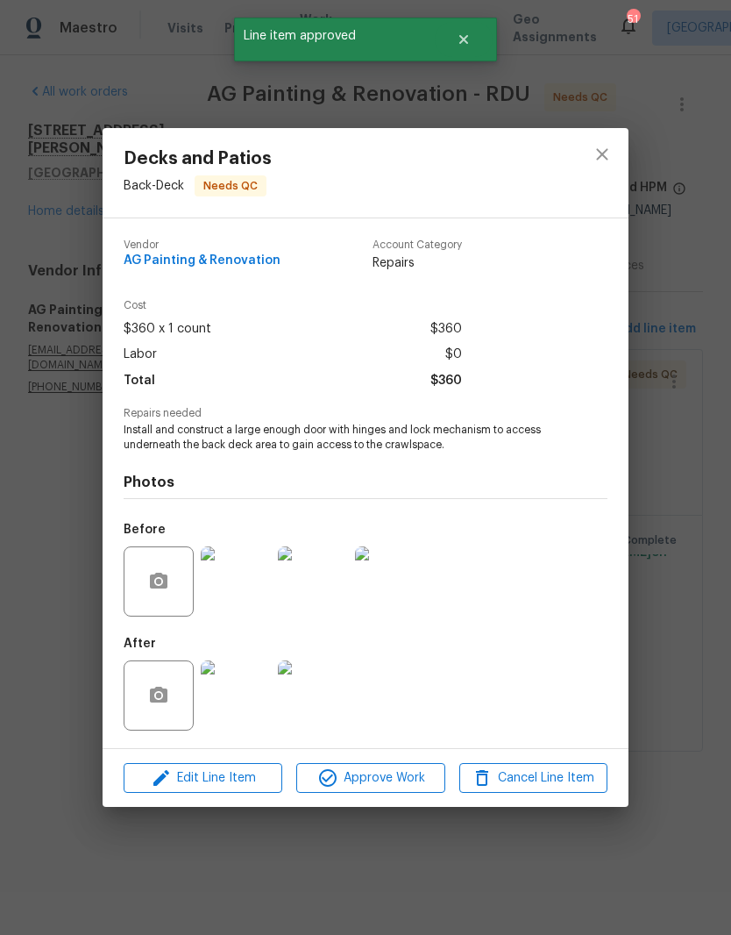
click at [243, 691] on img at bounding box center [236, 695] width 70 height 70
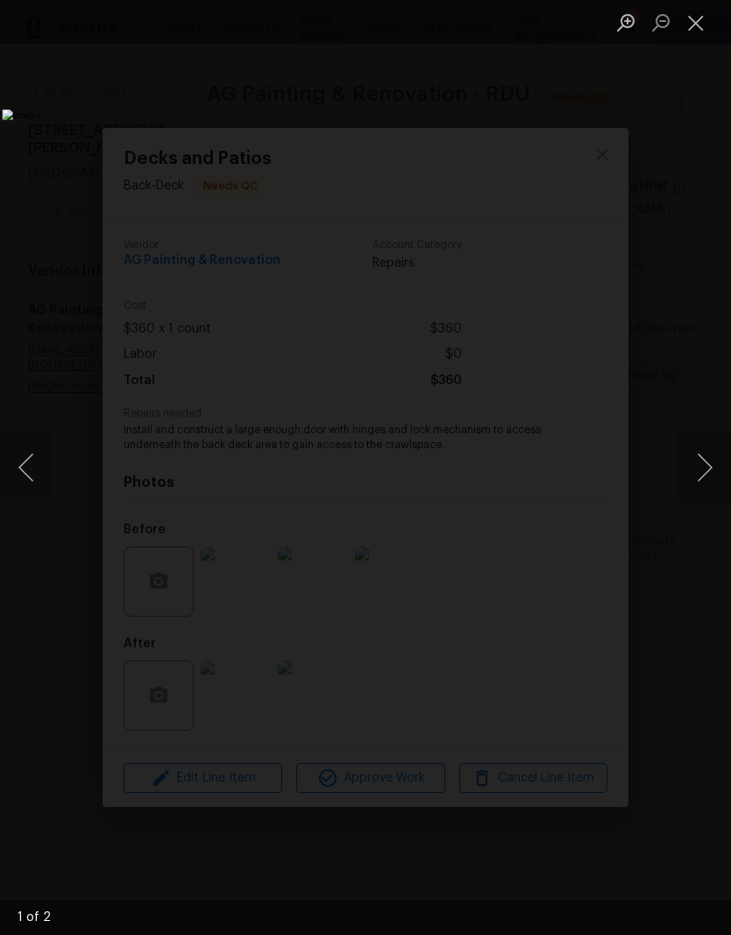
click at [710, 464] on button "Next image" at bounding box center [705, 467] width 53 height 70
click at [708, 471] on button "Next image" at bounding box center [705, 467] width 53 height 70
click at [703, 471] on button "Next image" at bounding box center [705, 467] width 53 height 70
click at [710, 20] on button "Close lightbox" at bounding box center [696, 22] width 35 height 31
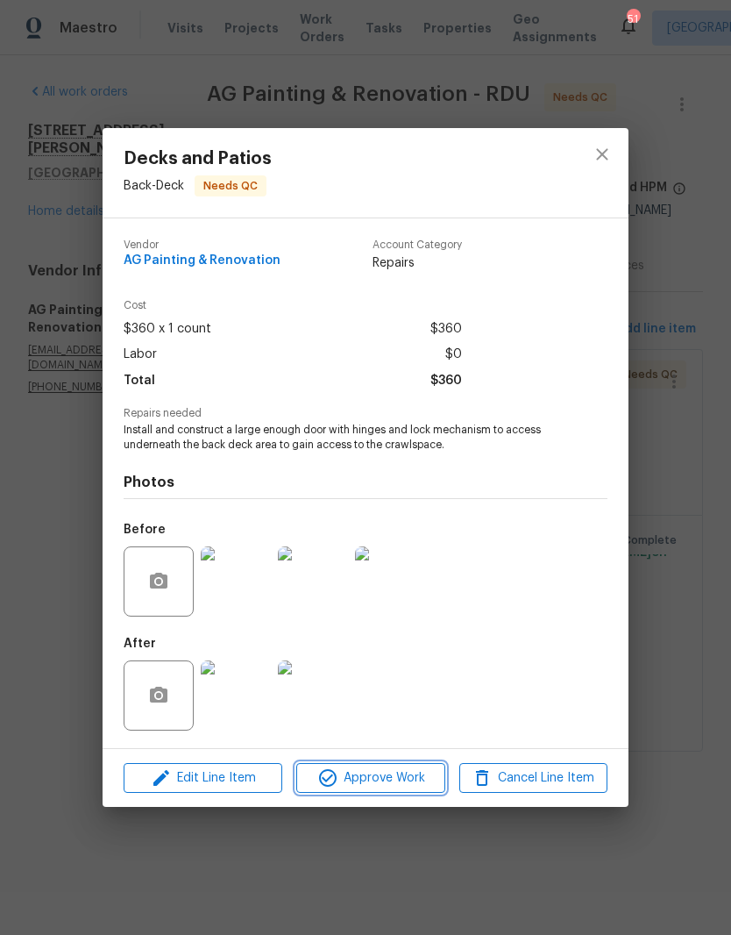
click at [404, 781] on span "Approve Work" at bounding box center [371, 778] width 138 height 22
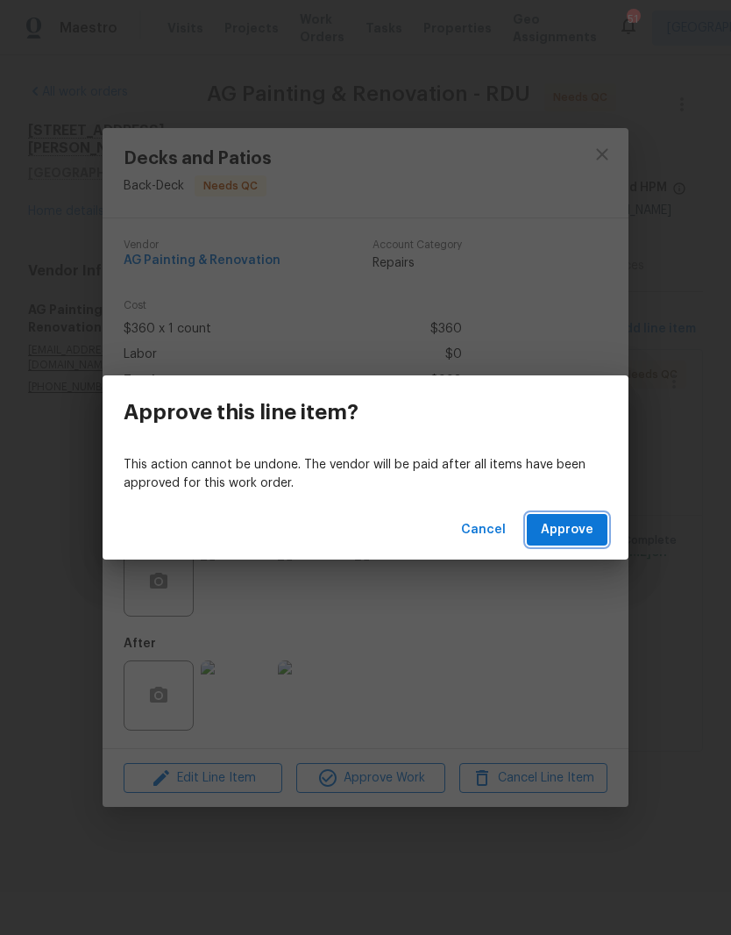
click at [573, 537] on span "Approve" at bounding box center [567, 530] width 53 height 22
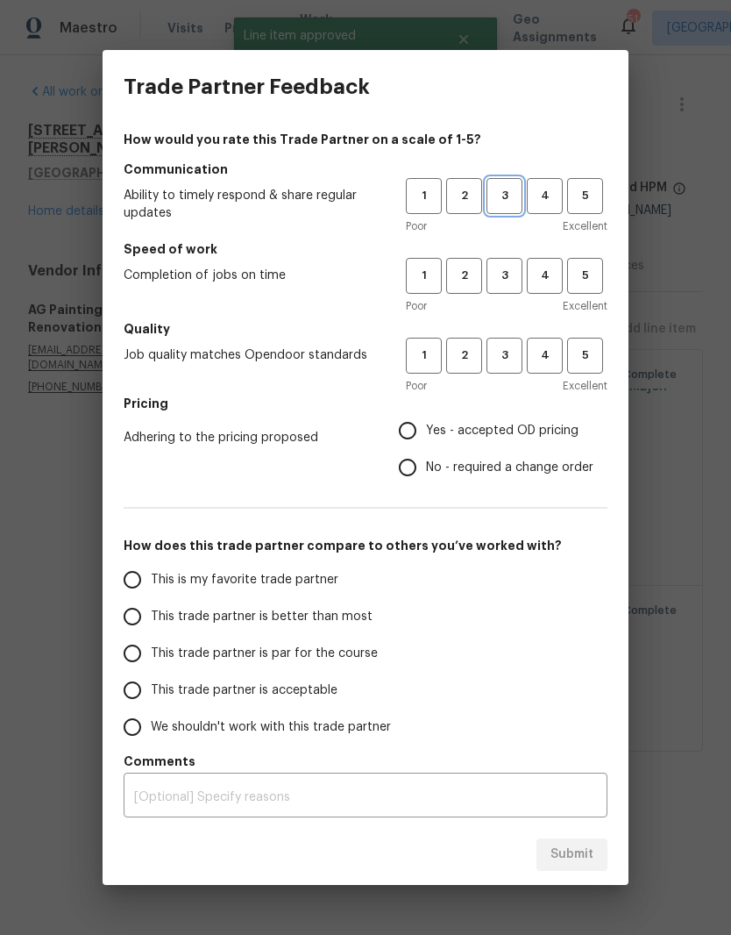
click at [515, 191] on span "3" at bounding box center [504, 196] width 32 height 20
click at [506, 271] on span "3" at bounding box center [504, 276] width 32 height 20
click at [517, 359] on span "3" at bounding box center [504, 355] width 32 height 20
click at [474, 419] on label "Yes - accepted OD pricing" at bounding box center [491, 430] width 204 height 37
click at [426, 419] on input "Yes - accepted OD pricing" at bounding box center [407, 430] width 37 height 37
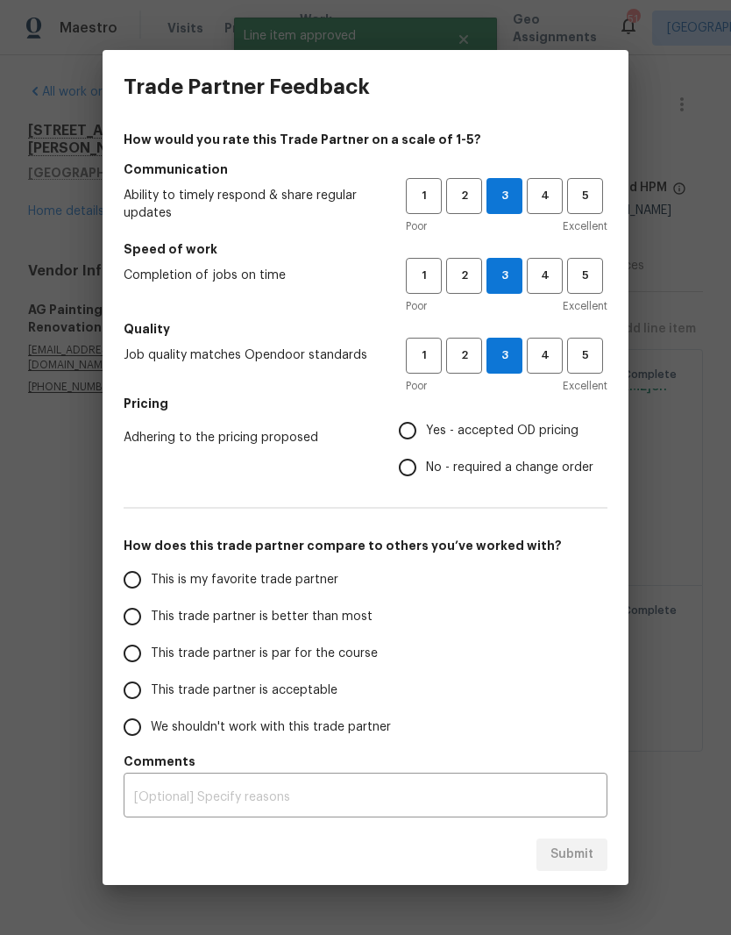
radio input "true"
click at [299, 659] on span "This trade partner is par for the course" at bounding box center [264, 653] width 227 height 18
click at [151, 659] on input "This trade partner is par for the course" at bounding box center [132, 653] width 37 height 37
click at [590, 850] on span "Submit" at bounding box center [572, 854] width 43 height 22
radio input "true"
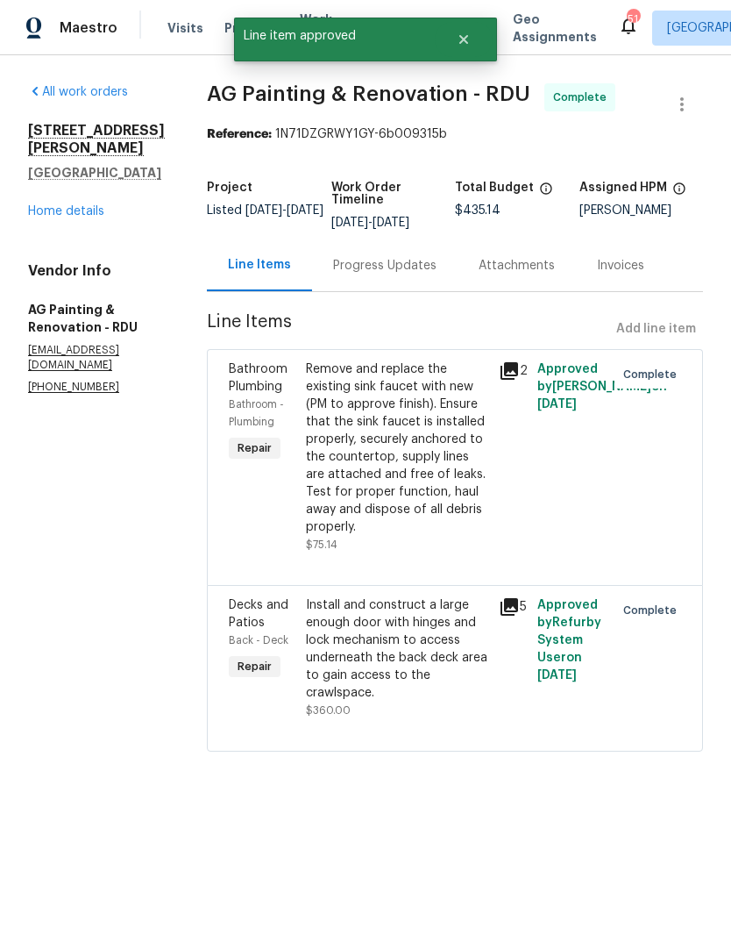
radio input "false"
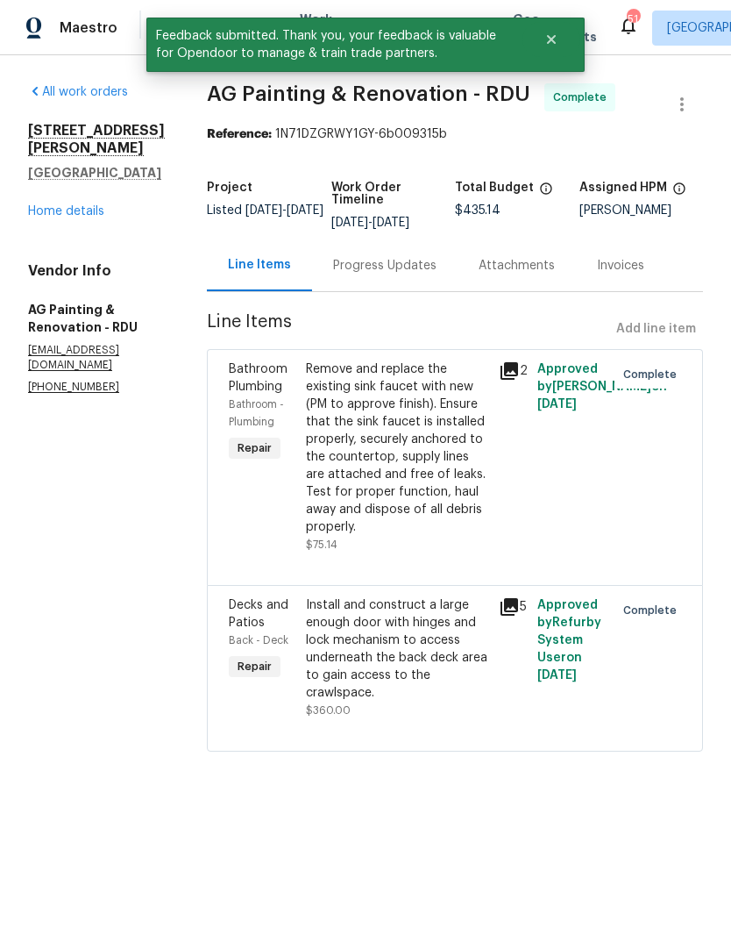
click at [57, 205] on link "Home details" at bounding box center [66, 211] width 76 height 12
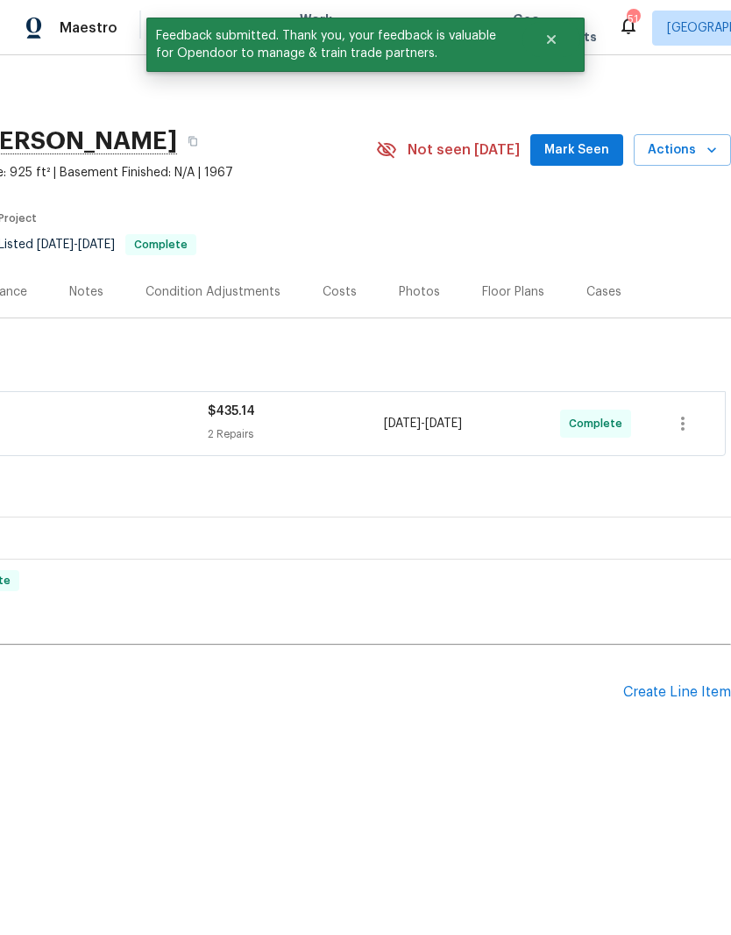
scroll to position [0, 260]
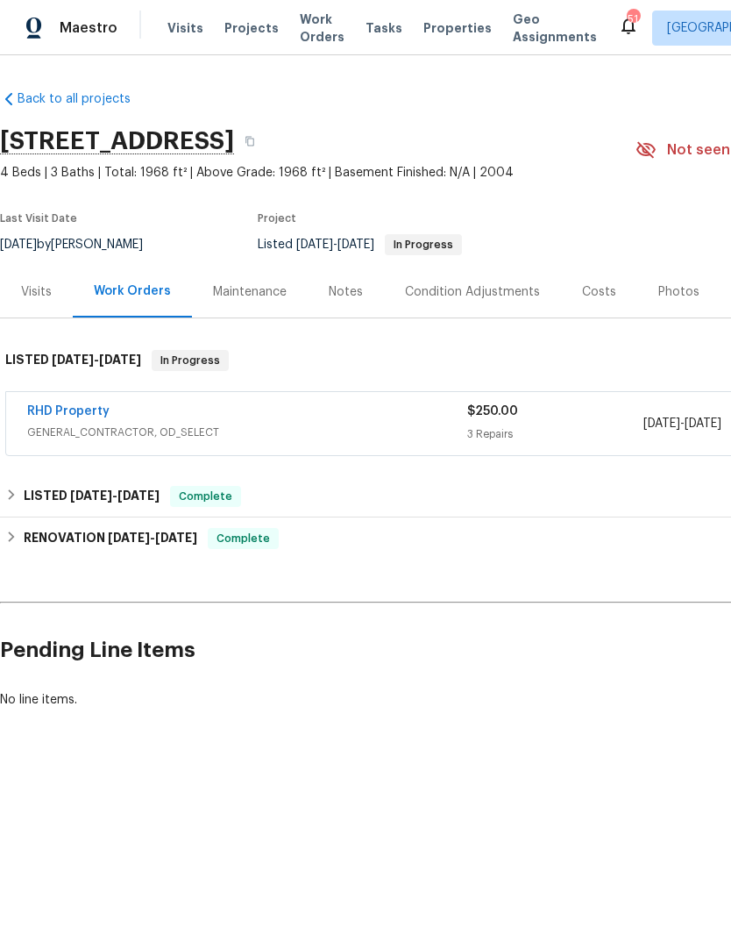
click at [73, 416] on link "RHD Property" at bounding box center [68, 411] width 82 height 12
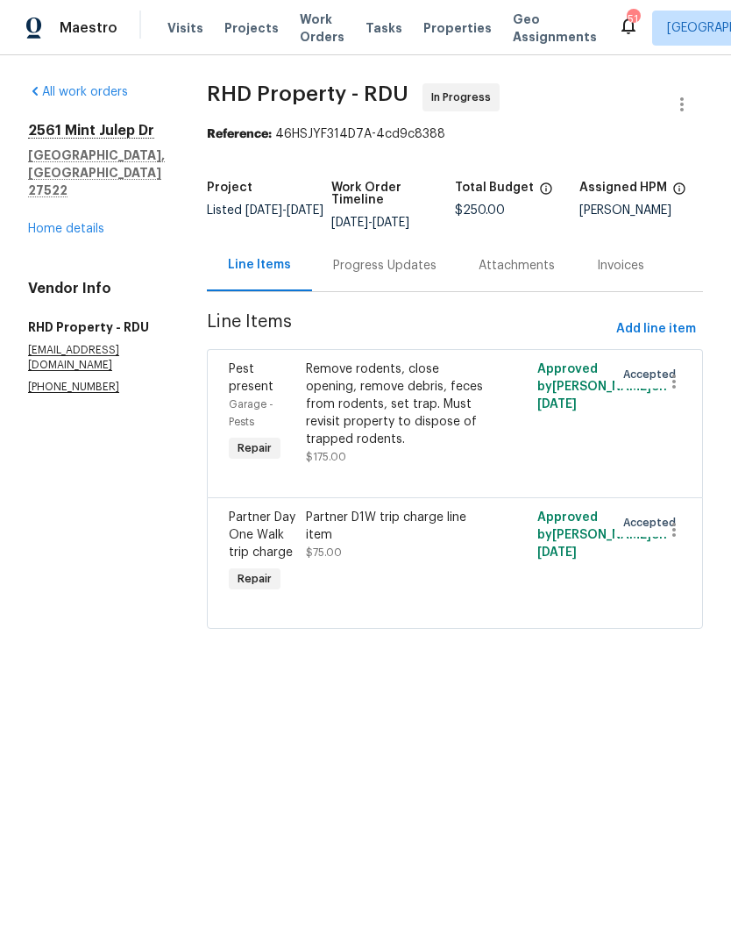
click at [83, 223] on link "Home details" at bounding box center [66, 229] width 76 height 12
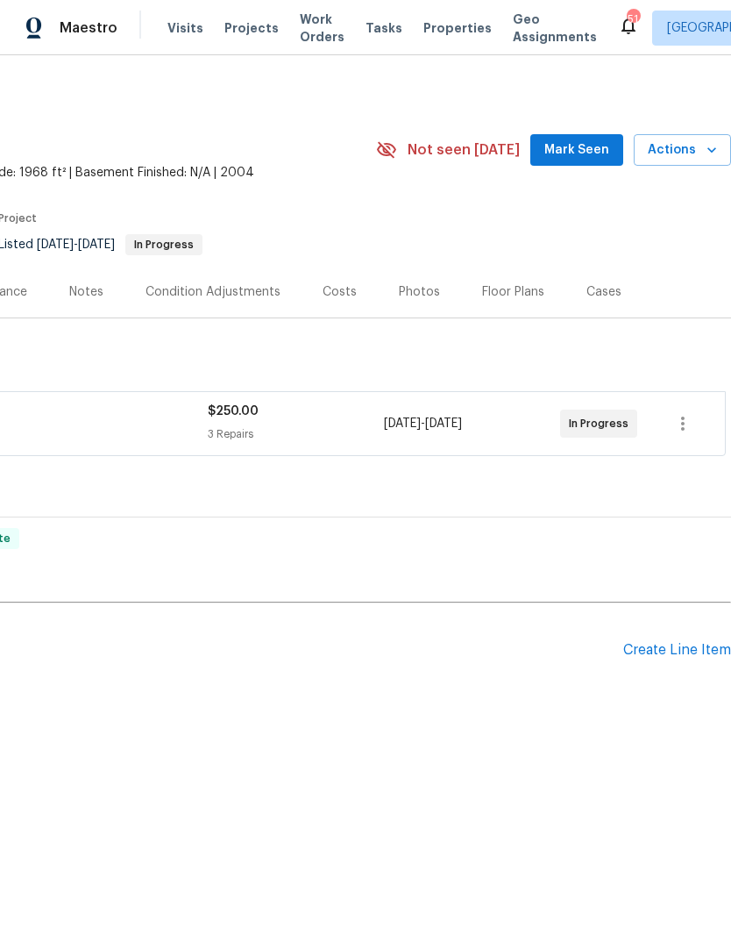
scroll to position [0, 260]
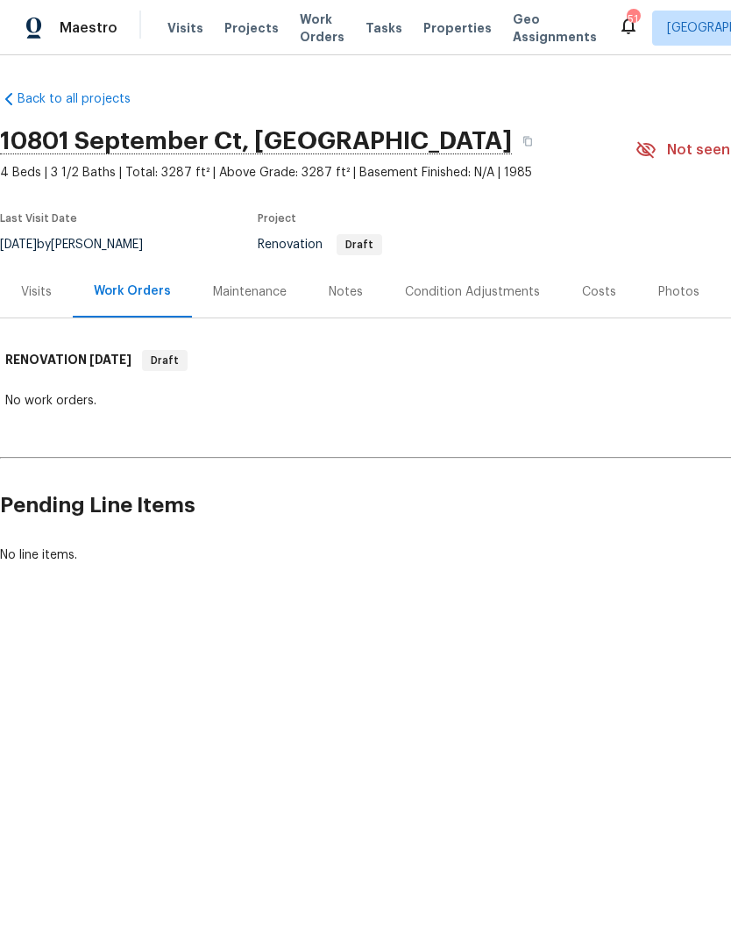
click at [547, 311] on div "Condition Adjustments" at bounding box center [472, 292] width 177 height 52
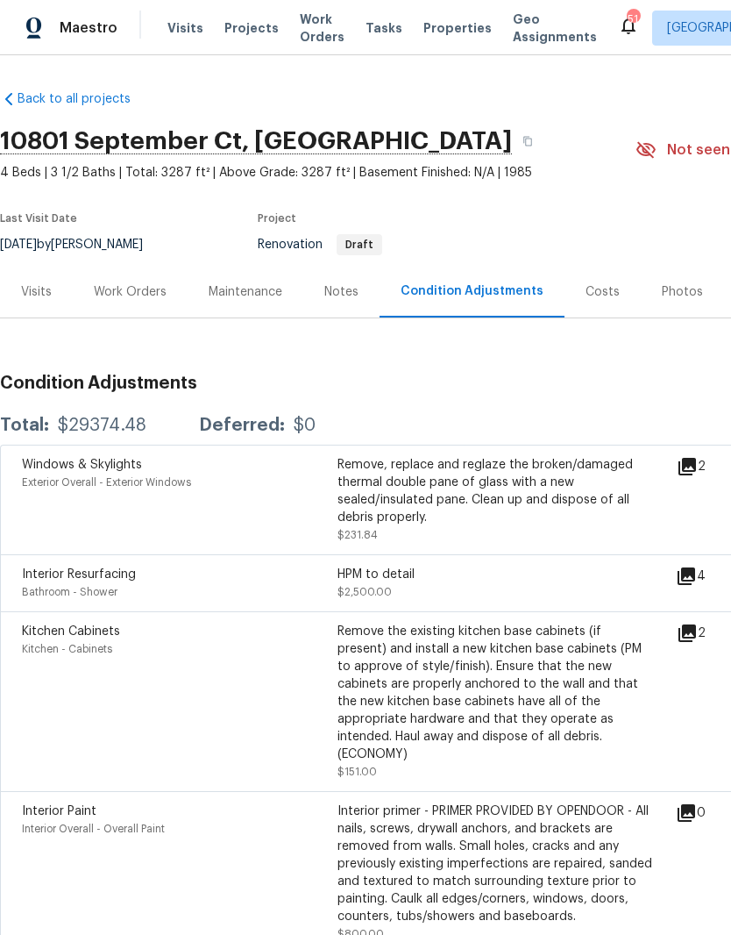
click at [28, 301] on div "Visits" at bounding box center [36, 292] width 73 height 52
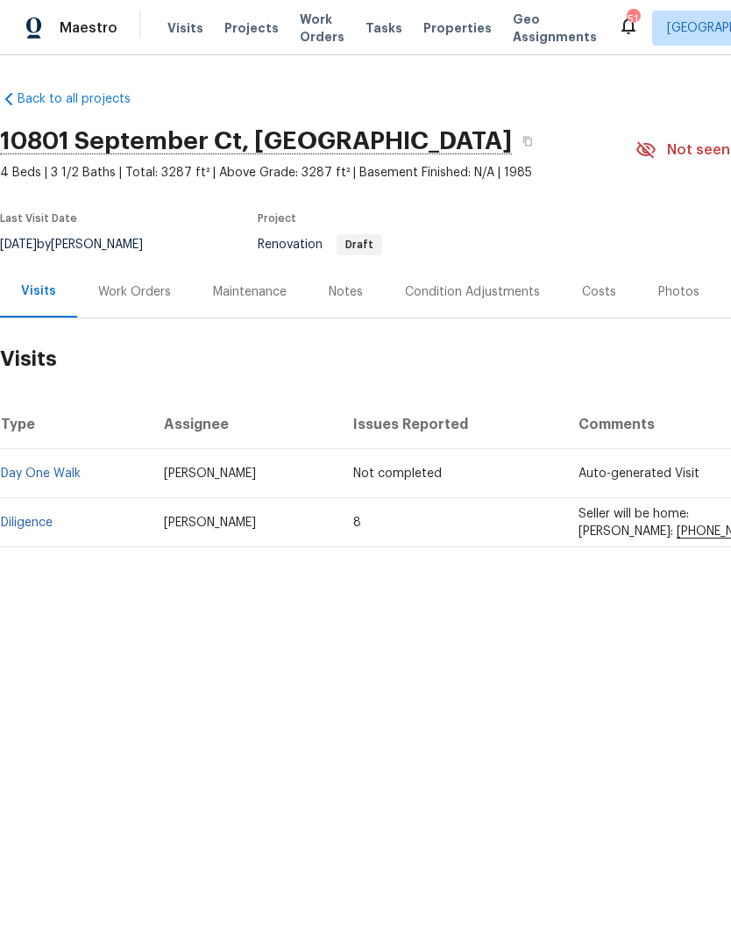
click at [42, 510] on td "Diligence" at bounding box center [75, 522] width 150 height 49
click at [50, 524] on link "Diligence" at bounding box center [27, 522] width 52 height 12
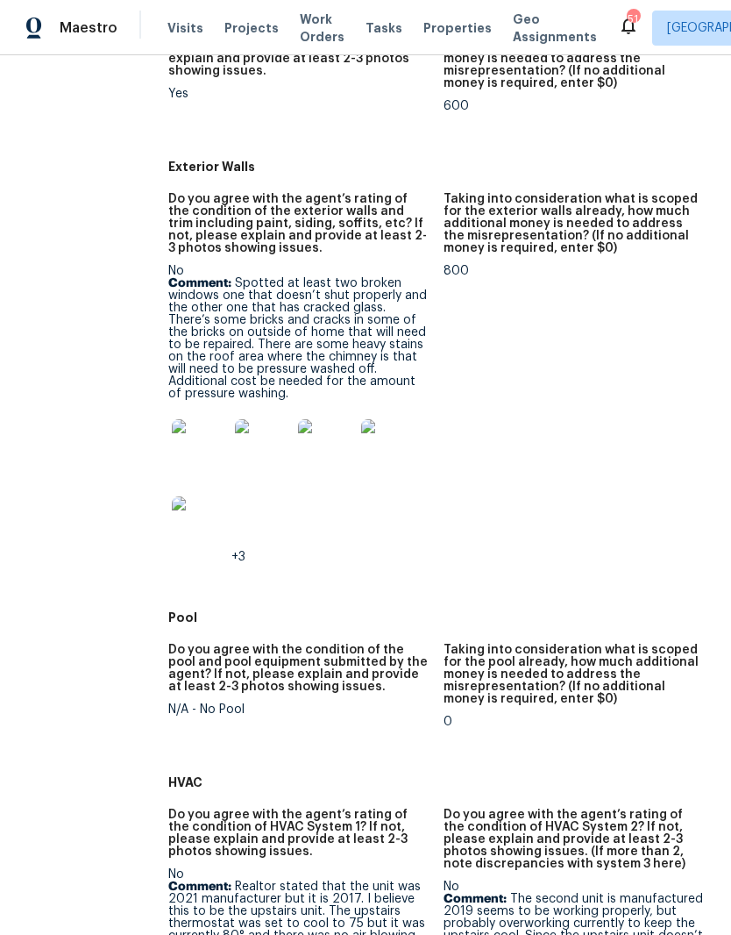
scroll to position [782, 41]
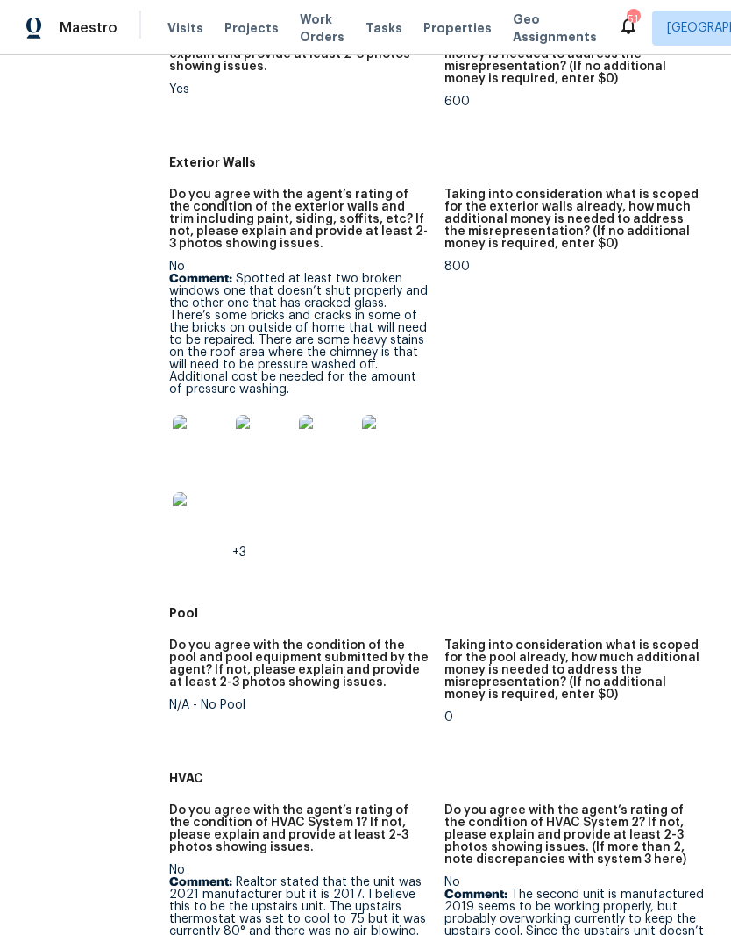
click at [173, 434] on img at bounding box center [201, 443] width 56 height 56
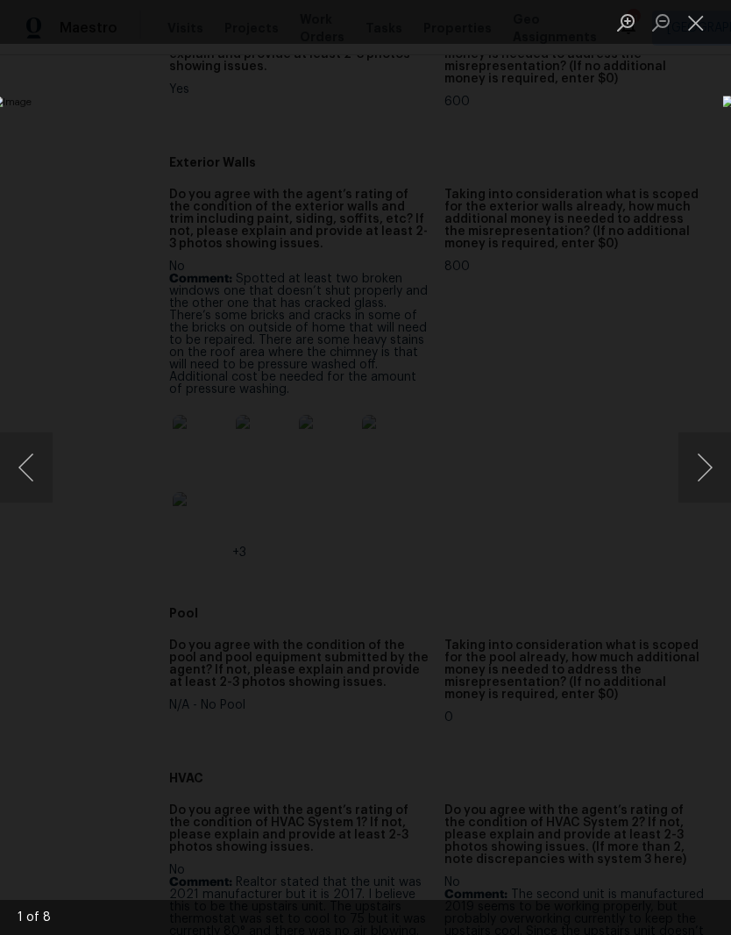
click at [703, 459] on button "Next image" at bounding box center [705, 467] width 53 height 70
click at [708, 474] on button "Next image" at bounding box center [705, 467] width 53 height 70
click at [708, 467] on button "Next image" at bounding box center [705, 467] width 53 height 70
click at [706, 459] on button "Next image" at bounding box center [705, 467] width 53 height 70
click at [703, 22] on button "Close lightbox" at bounding box center [696, 22] width 35 height 31
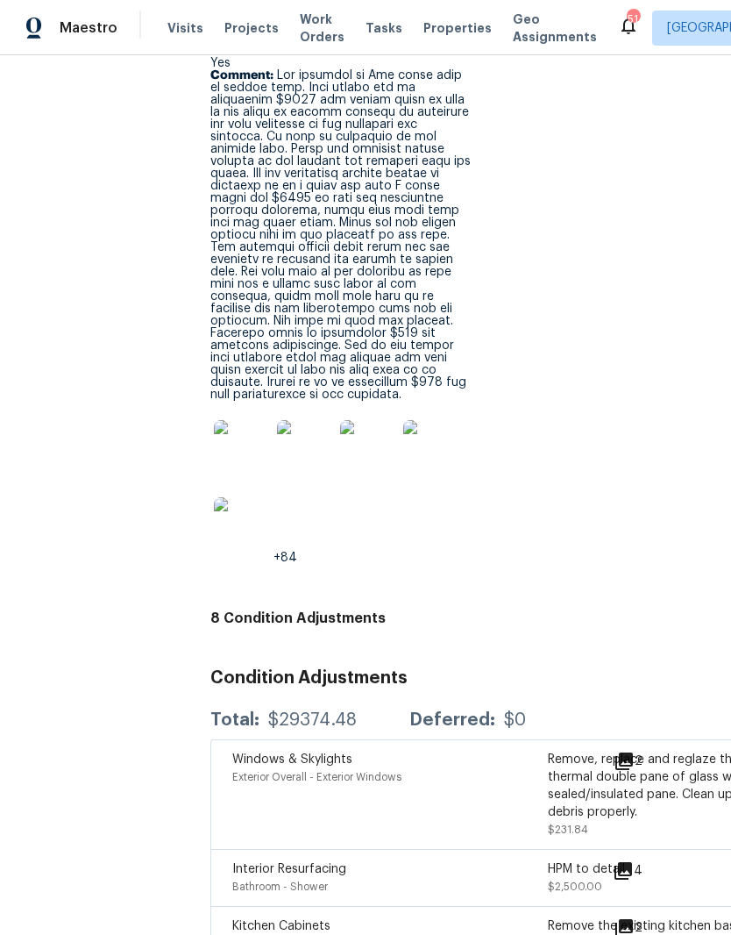
scroll to position [3661, 0]
click at [214, 420] on img at bounding box center [242, 448] width 56 height 56
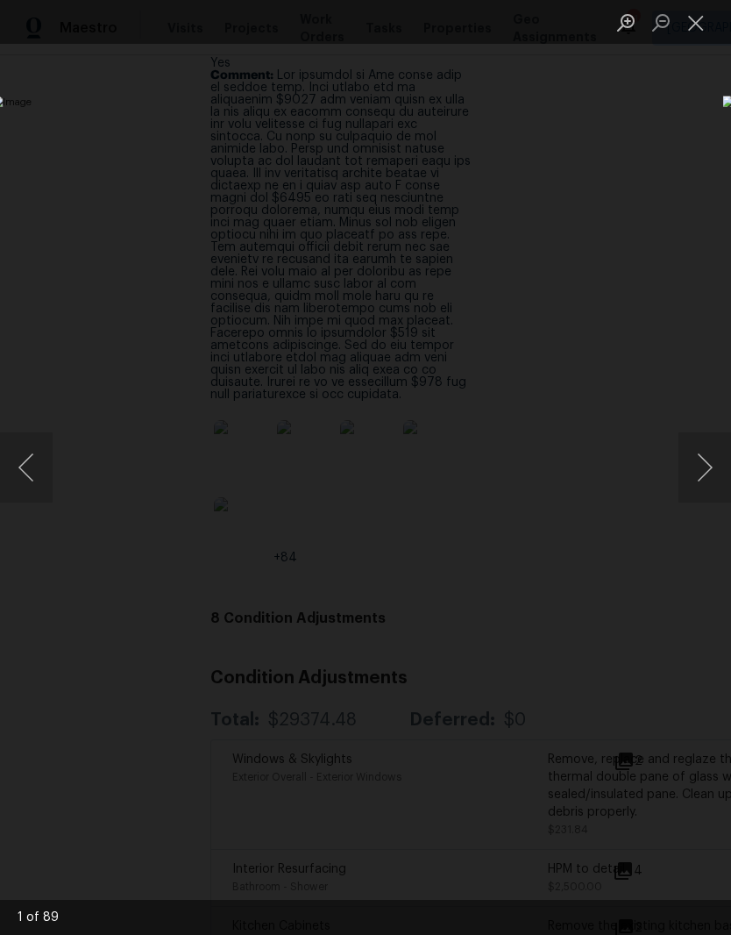
click at [701, 467] on button "Next image" at bounding box center [705, 467] width 53 height 70
click at [707, 456] on button "Next image" at bounding box center [705, 467] width 53 height 70
click at [708, 455] on button "Next image" at bounding box center [705, 467] width 53 height 70
click at [706, 452] on button "Next image" at bounding box center [705, 467] width 53 height 70
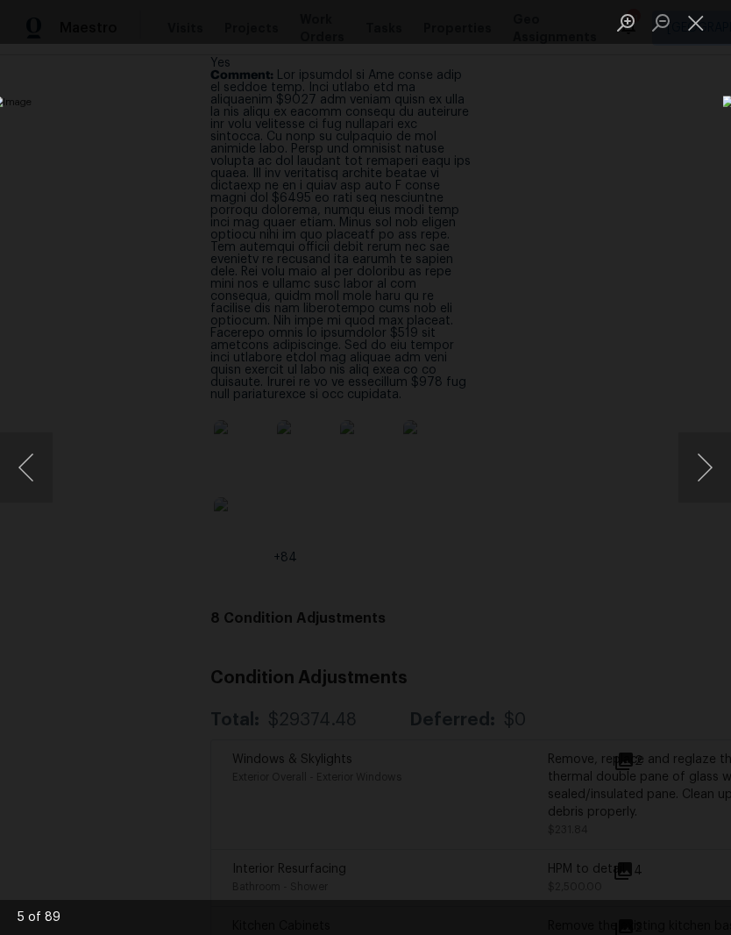
click at [708, 455] on button "Next image" at bounding box center [705, 467] width 53 height 70
click at [703, 472] on button "Next image" at bounding box center [705, 467] width 53 height 70
click at [706, 476] on button "Next image" at bounding box center [705, 467] width 53 height 70
click at [708, 24] on button "Close lightbox" at bounding box center [696, 22] width 35 height 31
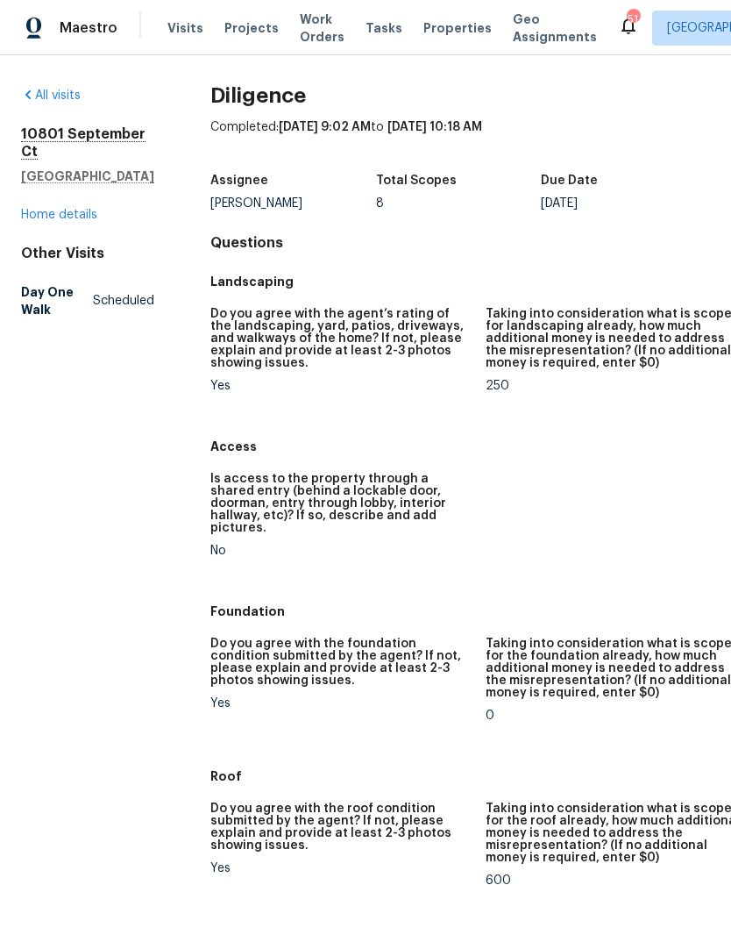
scroll to position [4, 0]
click at [83, 221] on link "Home details" at bounding box center [59, 215] width 76 height 12
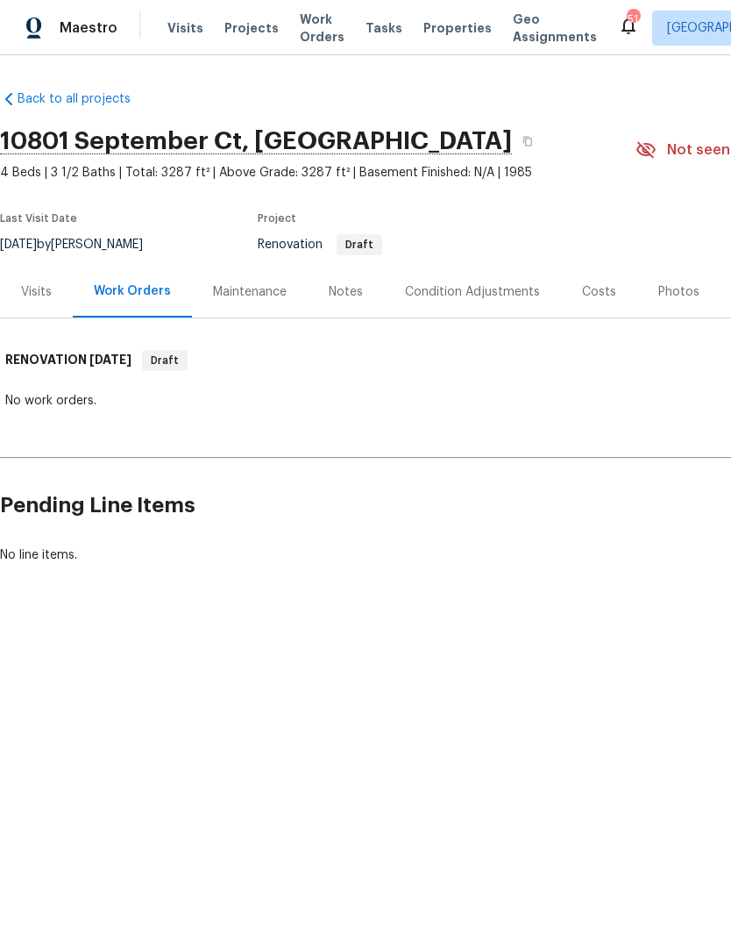
click at [367, 281] on div "Notes" at bounding box center [346, 292] width 76 height 52
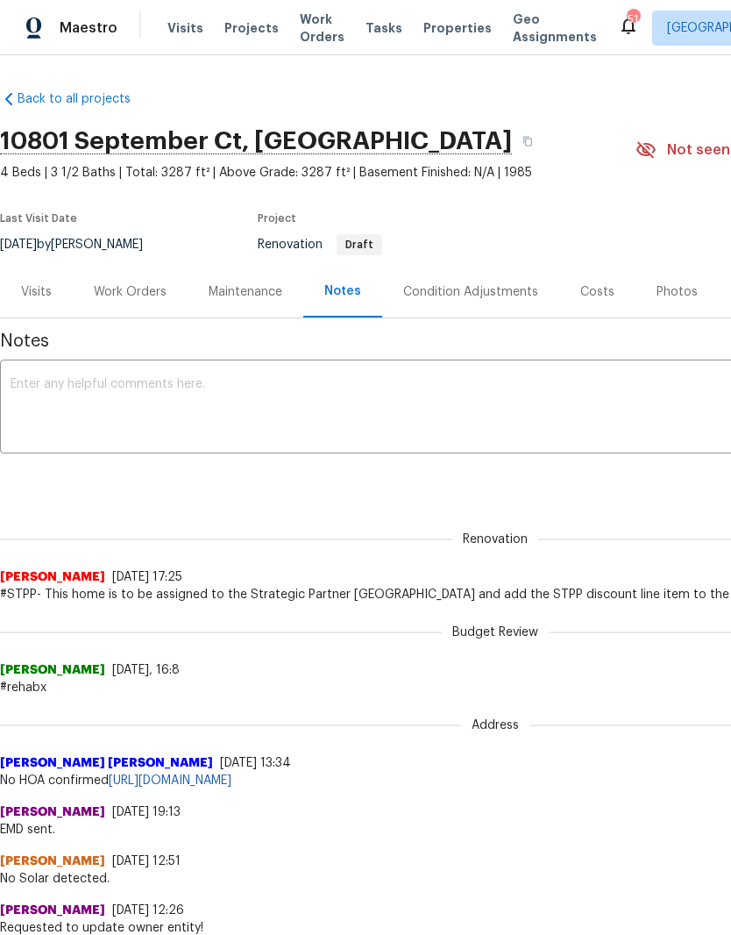
click at [505, 304] on div "Condition Adjustments" at bounding box center [470, 292] width 177 height 52
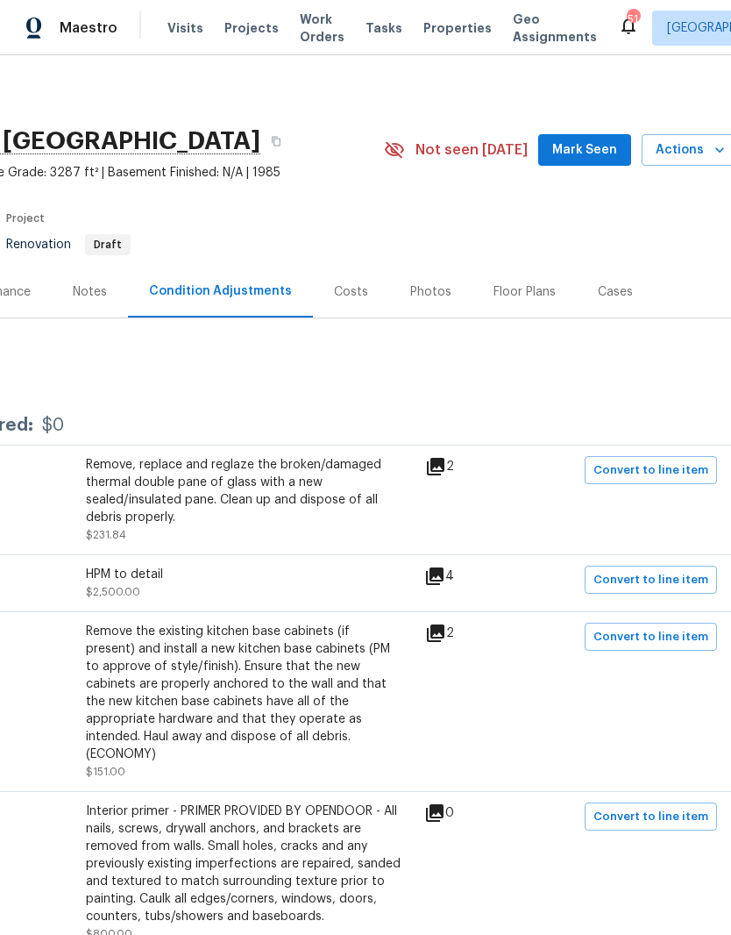
scroll to position [0, 252]
click at [438, 287] on div "Photos" at bounding box center [430, 292] width 41 height 18
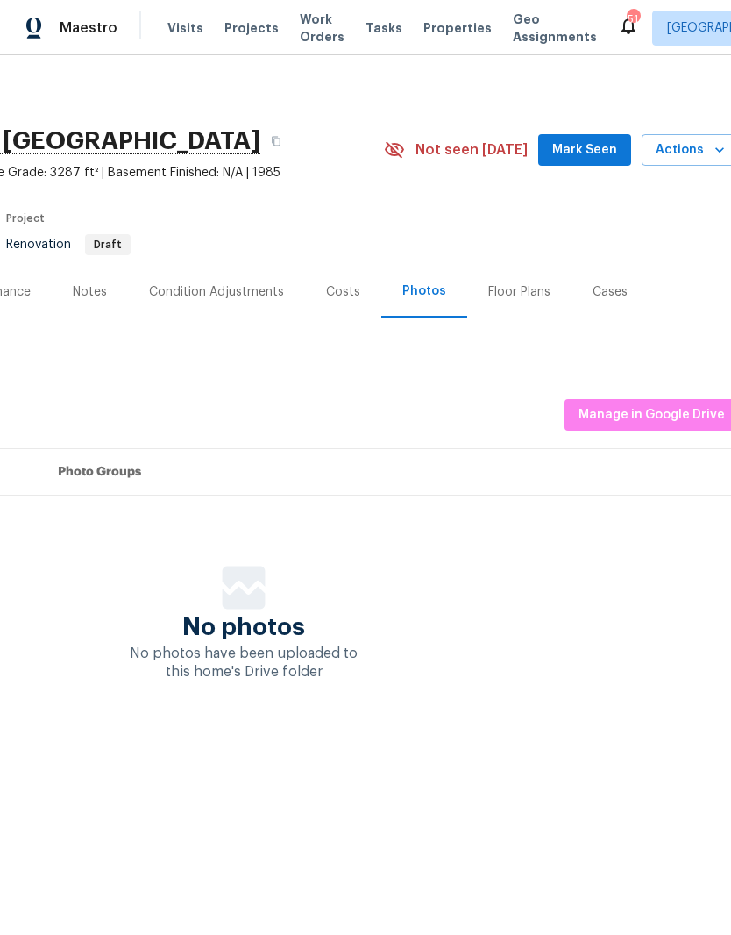
click at [501, 289] on div "Floor Plans" at bounding box center [519, 292] width 62 height 18
